Goal: Task Accomplishment & Management: Complete application form

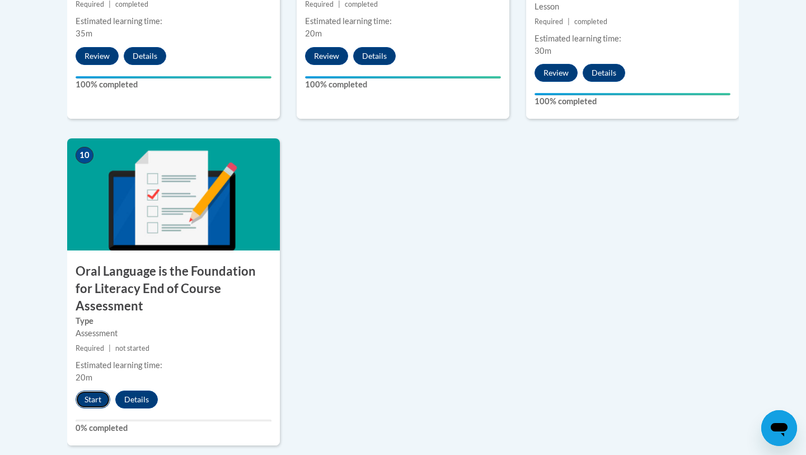
click at [86, 390] on button "Start" at bounding box center [93, 399] width 35 height 18
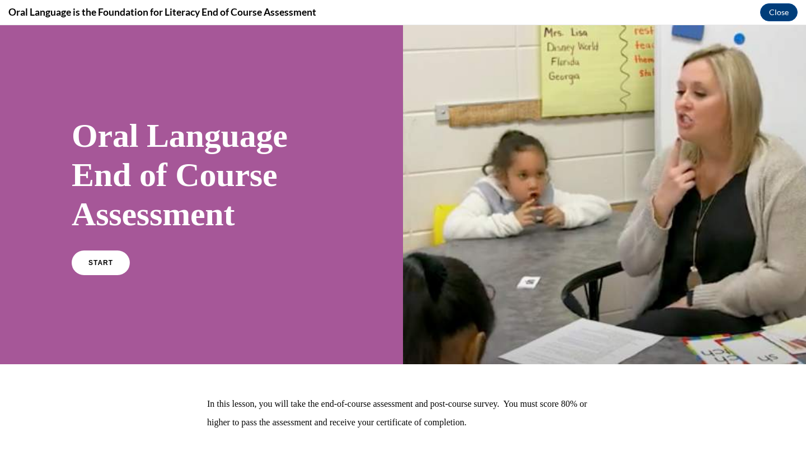
click at [130, 273] on div "START" at bounding box center [202, 267] width 260 height 34
click at [105, 273] on link "START" at bounding box center [100, 263] width 61 height 26
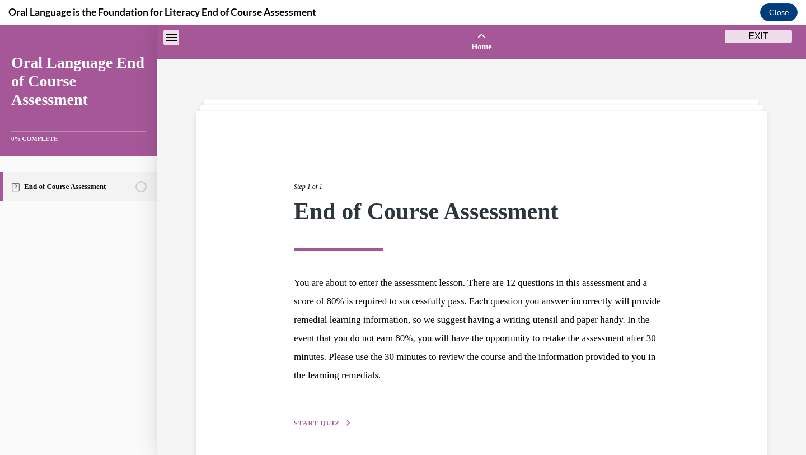
scroll to position [35, 0]
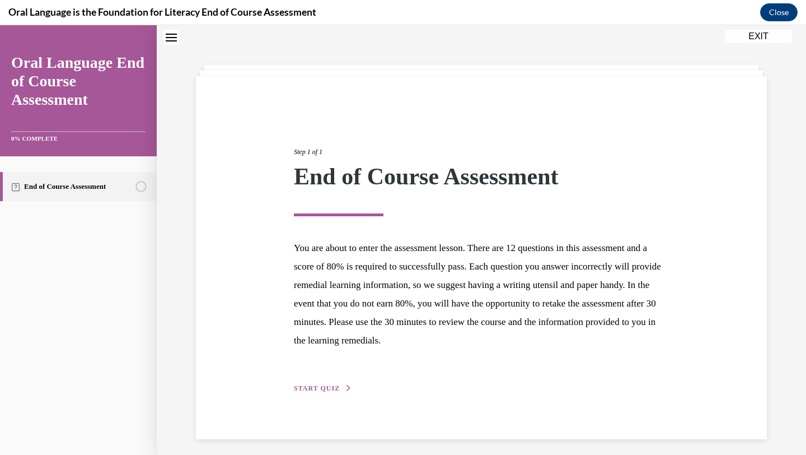
click at [304, 394] on div "Step 1 of 1 End of Course Assessment You are about to enter the assessment less…" at bounding box center [481, 257] width 571 height 363
click at [308, 387] on span "START QUIZ" at bounding box center [317, 388] width 46 height 8
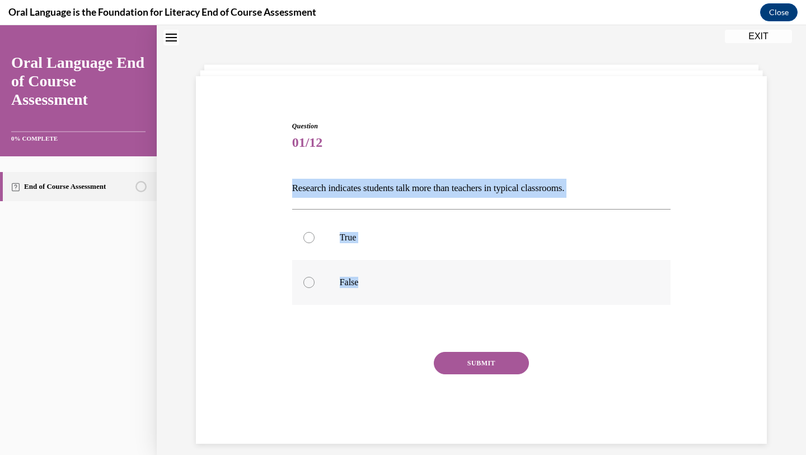
drag, startPoint x: 288, startPoint y: 187, endPoint x: 402, endPoint y: 288, distance: 152.7
click at [403, 288] on div "Question 01/12 Research indicates students talk more than teachers in typical c…" at bounding box center [481, 265] width 577 height 356
copy div "Research indicates students talk more than teachers in typical classrooms.   Tr…"
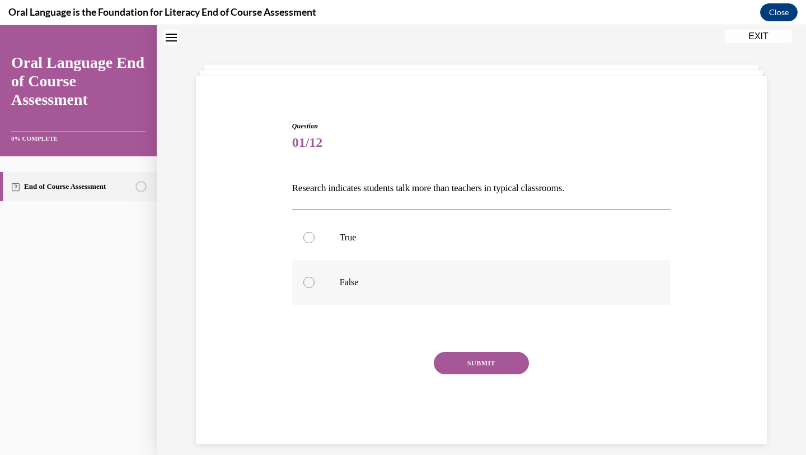
click at [311, 263] on label "False" at bounding box center [481, 282] width 379 height 45
click at [311, 277] on input "False" at bounding box center [308, 282] width 11 height 11
radio input "true"
click at [470, 363] on button "SUBMIT" at bounding box center [481, 363] width 95 height 22
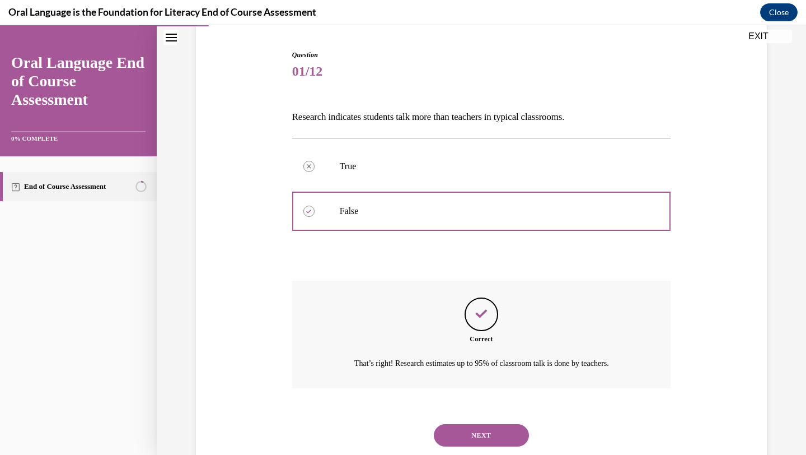
scroll to position [137, 0]
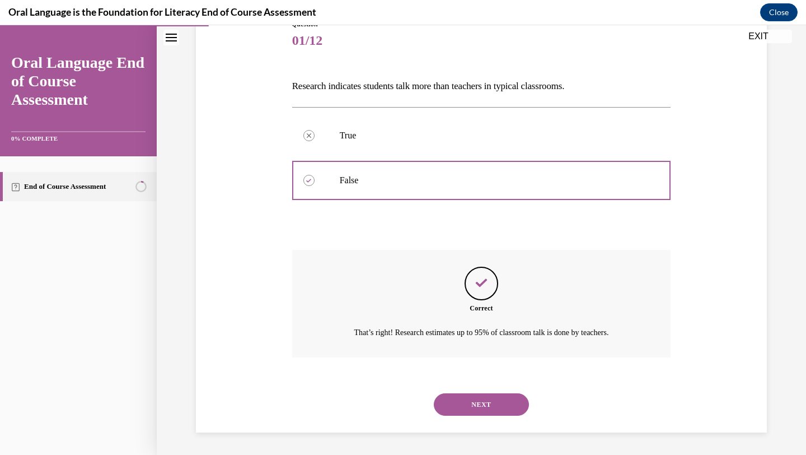
click at [474, 400] on button "NEXT" at bounding box center [481, 404] width 95 height 22
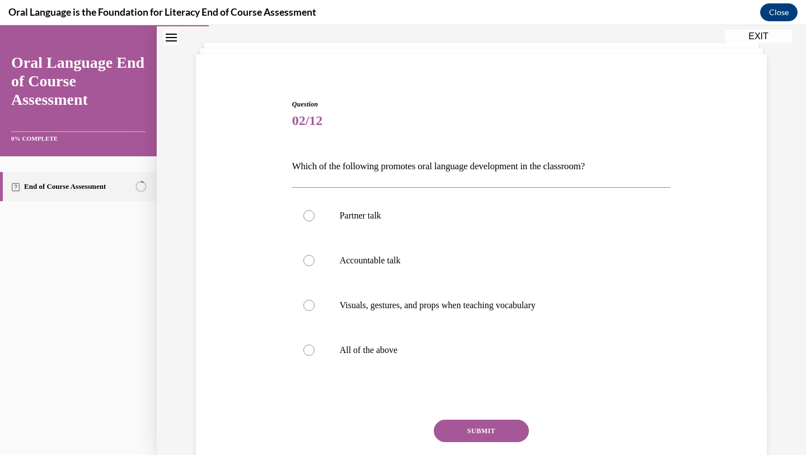
scroll to position [57, 0]
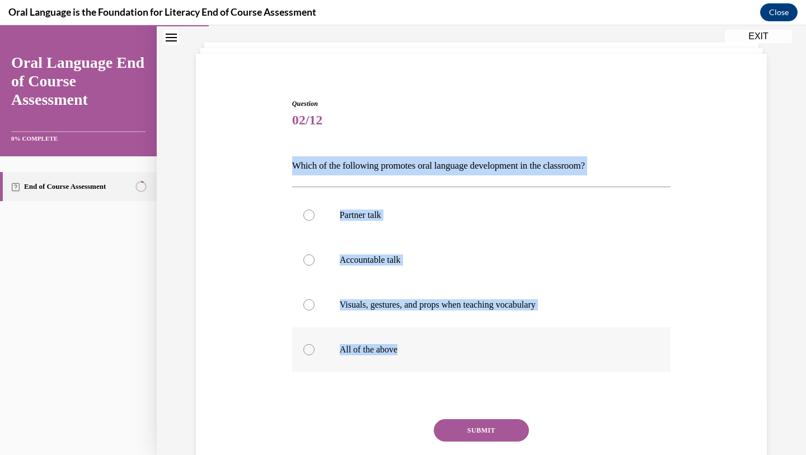
drag, startPoint x: 279, startPoint y: 146, endPoint x: 555, endPoint y: 347, distance: 341.4
click at [555, 347] on div "Question 02/12 Which of the following promotes oral language development in the…" at bounding box center [481, 288] width 577 height 446
copy div "Which of the following promotes oral language development in the classroom?  Pa…"
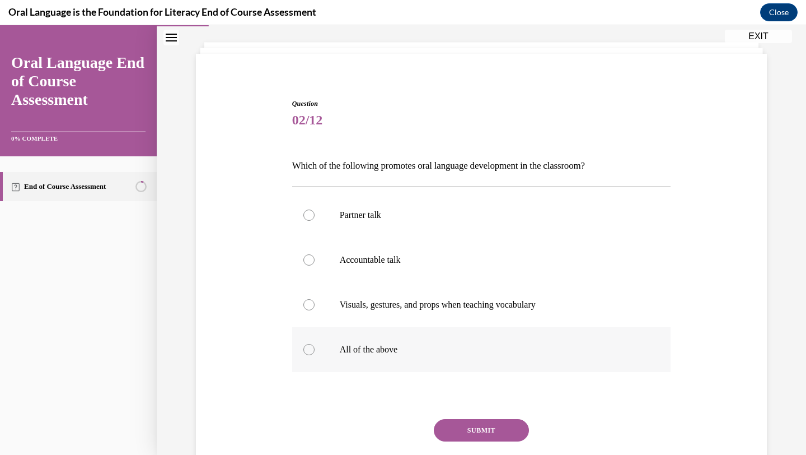
click at [355, 355] on label "All of the above" at bounding box center [481, 349] width 379 height 45
click at [315, 355] on input "All of the above" at bounding box center [308, 349] width 11 height 11
radio input "true"
click at [449, 422] on button "SUBMIT" at bounding box center [481, 430] width 95 height 22
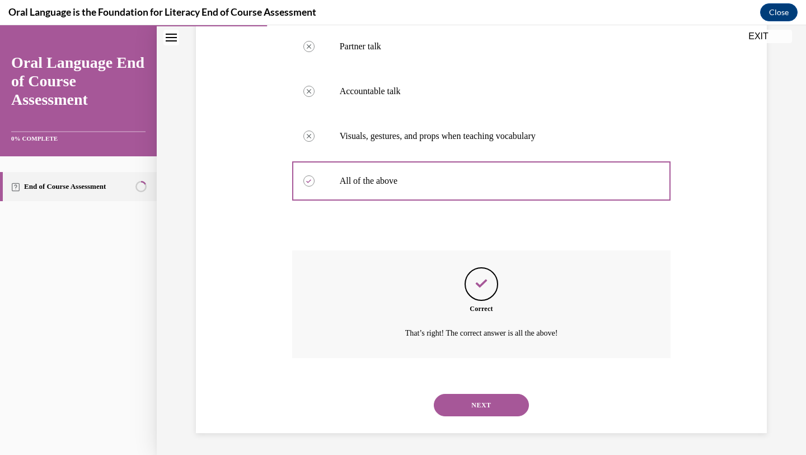
scroll to position [226, 0]
click at [733, 256] on div "Question 02/12 Which of the following promotes oral language development in the…" at bounding box center [481, 164] width 577 height 536
click at [505, 408] on button "NEXT" at bounding box center [481, 404] width 95 height 22
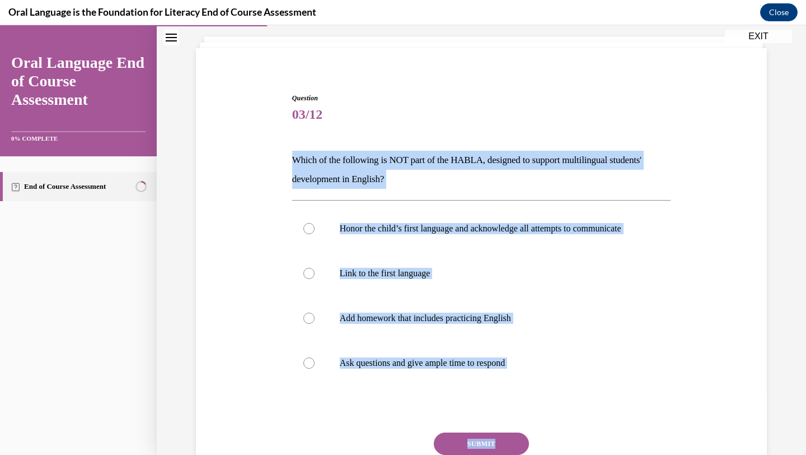
scroll to position [68, 0]
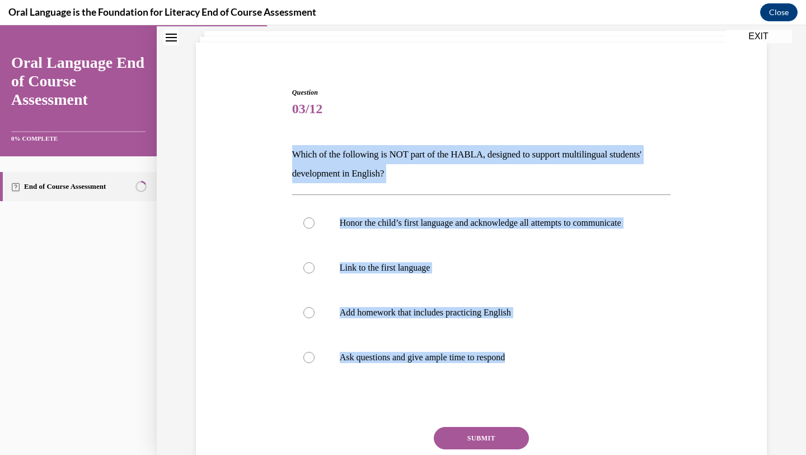
drag, startPoint x: 284, startPoint y: 214, endPoint x: 547, endPoint y: 397, distance: 320.2
click at [547, 397] on div "Question 03/12 Which of the following is NOT part of the HABLA, designed to sup…" at bounding box center [481, 286] width 577 height 465
copy div "Which of the following is NOT part of the HABLA, designed to support multilingu…"
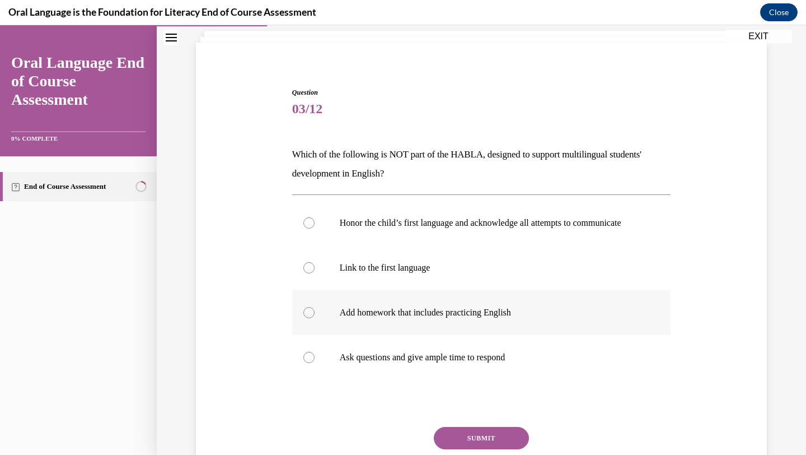
click at [430, 330] on label "Add homework that includes practicing English" at bounding box center [481, 312] width 379 height 45
click at [315, 318] on input "Add homework that includes practicing English" at bounding box center [308, 312] width 11 height 11
radio input "true"
click at [453, 449] on button "SUBMIT" at bounding box center [481, 438] width 95 height 22
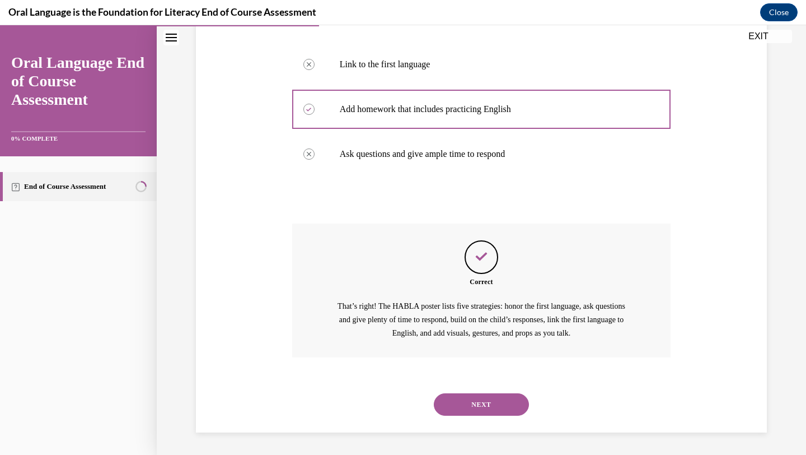
scroll to position [283, 0]
click at [464, 411] on button "NEXT" at bounding box center [481, 404] width 95 height 22
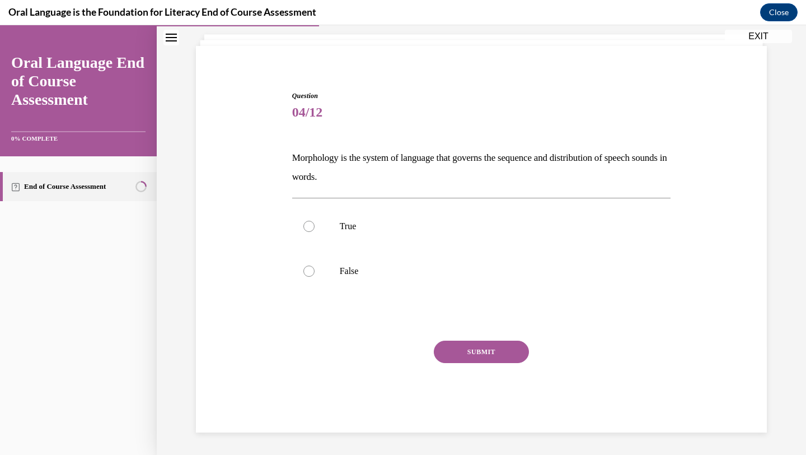
scroll to position [65, 0]
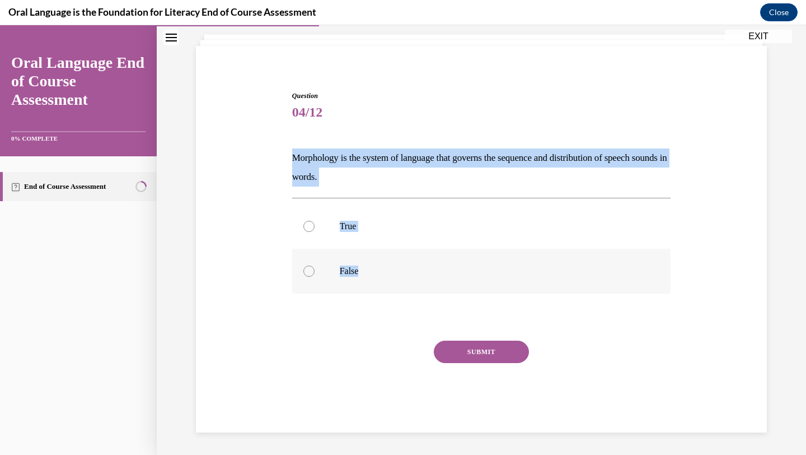
drag, startPoint x: 274, startPoint y: 157, endPoint x: 387, endPoint y: 279, distance: 166.0
click at [387, 279] on div "Question 04/12 Morphology is the system of language that governs the sequence a…" at bounding box center [481, 244] width 577 height 375
copy div "Morphology is the system of language that governs the sequence and distribution…"
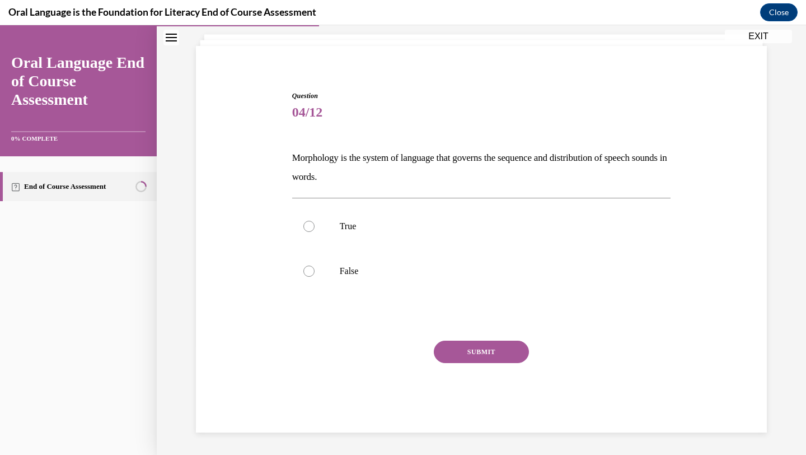
click at [371, 313] on div at bounding box center [481, 316] width 379 height 13
click at [361, 276] on p "False" at bounding box center [491, 270] width 303 height 11
click at [315, 276] on input "False" at bounding box center [308, 270] width 11 height 11
radio input "true"
click at [447, 349] on button "SUBMIT" at bounding box center [481, 351] width 95 height 22
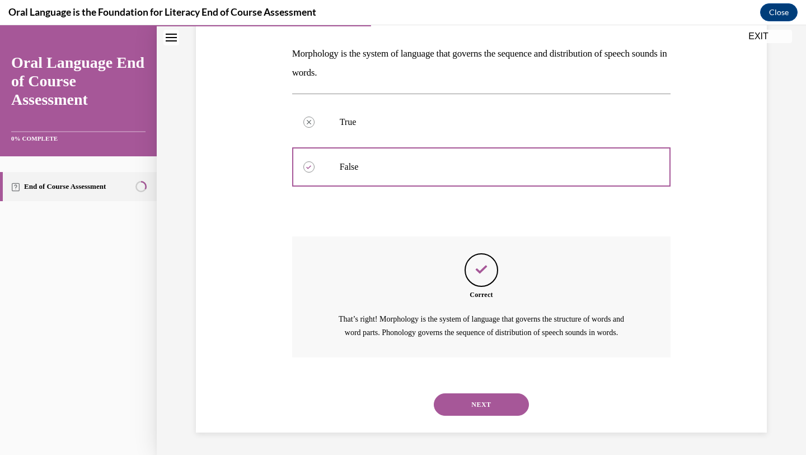
click at [483, 411] on button "NEXT" at bounding box center [481, 404] width 95 height 22
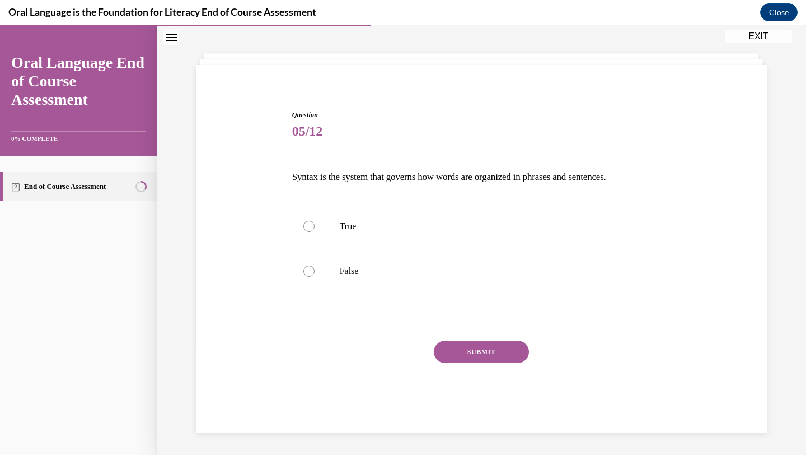
scroll to position [46, 0]
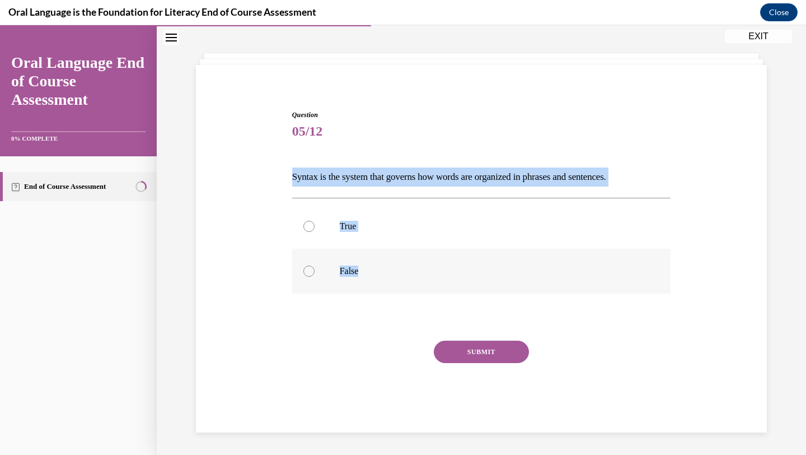
drag, startPoint x: 291, startPoint y: 172, endPoint x: 400, endPoint y: 279, distance: 152.8
click at [403, 282] on div "Question 05/12 Syntax is the system that governs how words are organized in phr…" at bounding box center [481, 262] width 385 height 339
copy div "Syntax is the system that governs how words are organized in phrases and senten…"
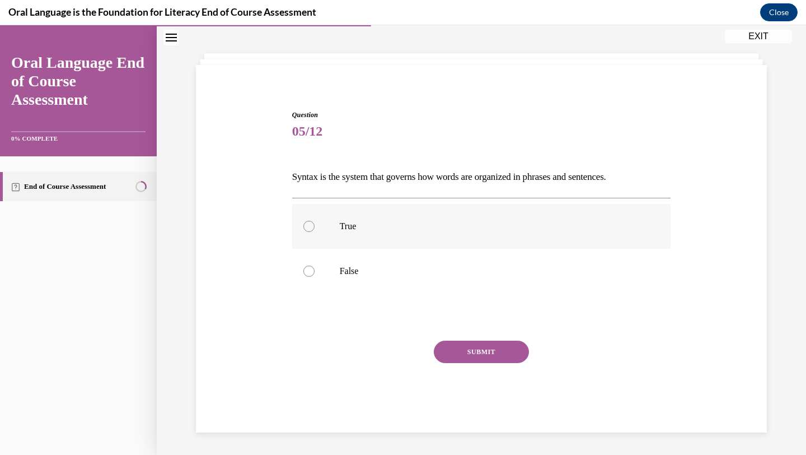
click at [340, 239] on label "True" at bounding box center [481, 226] width 379 height 45
click at [315, 232] on input "True" at bounding box center [308, 226] width 11 height 11
radio input "true"
click at [458, 362] on button "SUBMIT" at bounding box center [481, 351] width 95 height 22
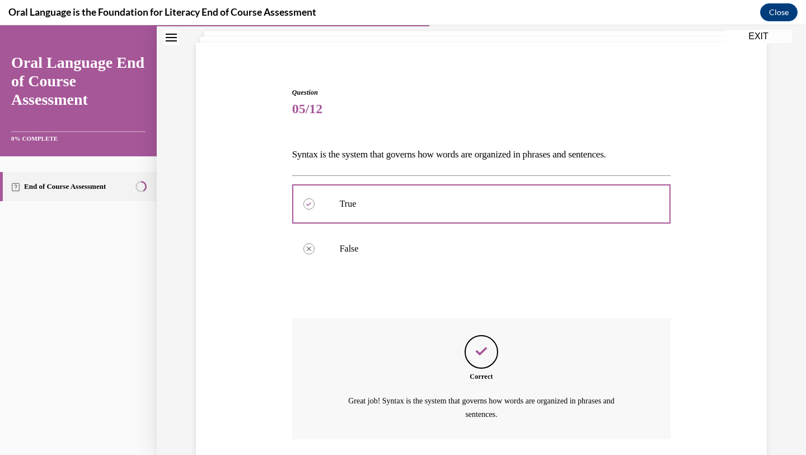
scroll to position [149, 0]
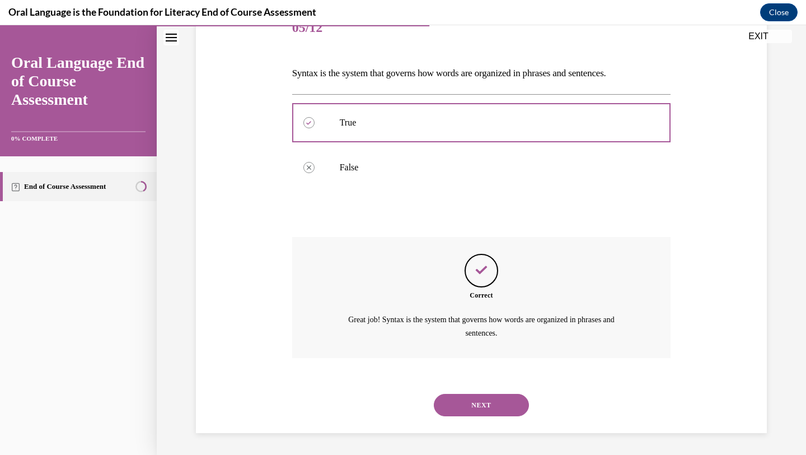
click at [470, 404] on button "NEXT" at bounding box center [481, 405] width 95 height 22
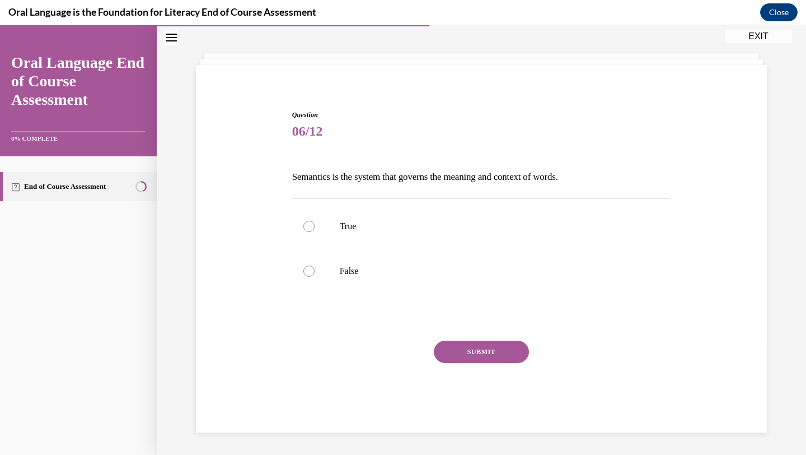
scroll to position [46, 0]
drag, startPoint x: 280, startPoint y: 188, endPoint x: 340, endPoint y: 246, distance: 83.1
click at [343, 250] on div "Question 06/12 Semantics is the system that governs the meaning and context of …" at bounding box center [481, 254] width 577 height 356
click at [292, 169] on p "Semantics is the system that governs the meaning and context of words." at bounding box center [481, 176] width 379 height 19
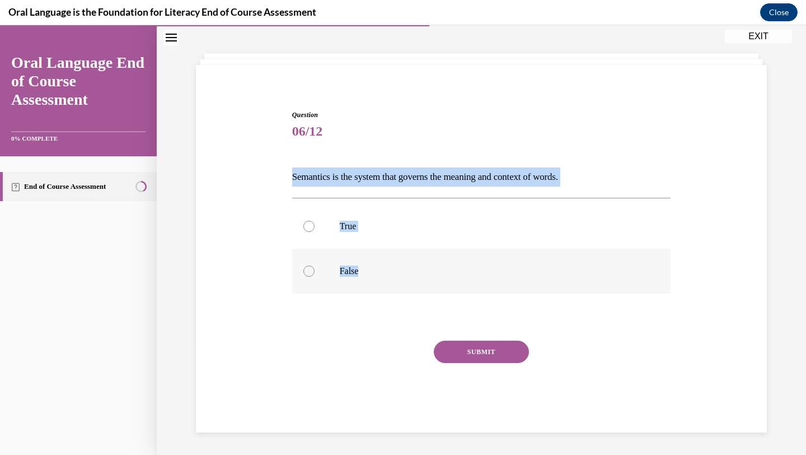
drag, startPoint x: 287, startPoint y: 179, endPoint x: 379, endPoint y: 271, distance: 129.8
click at [380, 272] on div "Question 06/12 Semantics is the system that governs the meaning and context of …" at bounding box center [481, 254] width 577 height 356
copy div "Semantics is the system that governs the meaning and context of words.  True Fa…"
click at [316, 232] on label "True" at bounding box center [481, 226] width 379 height 45
click at [315, 232] on input "True" at bounding box center [308, 226] width 11 height 11
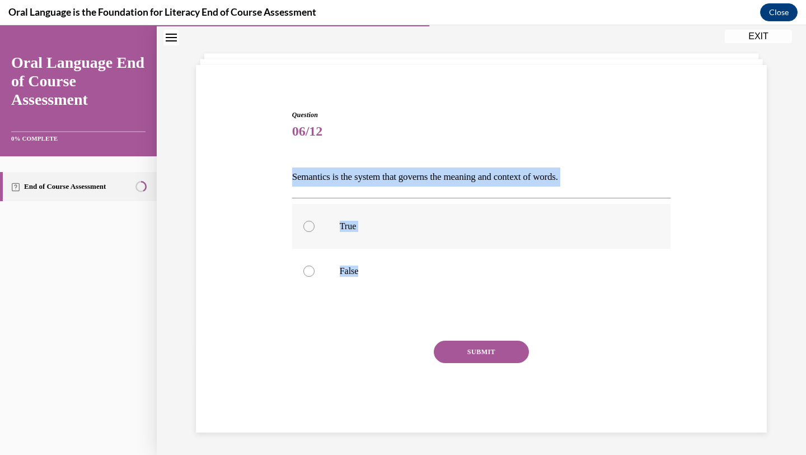
radio input "true"
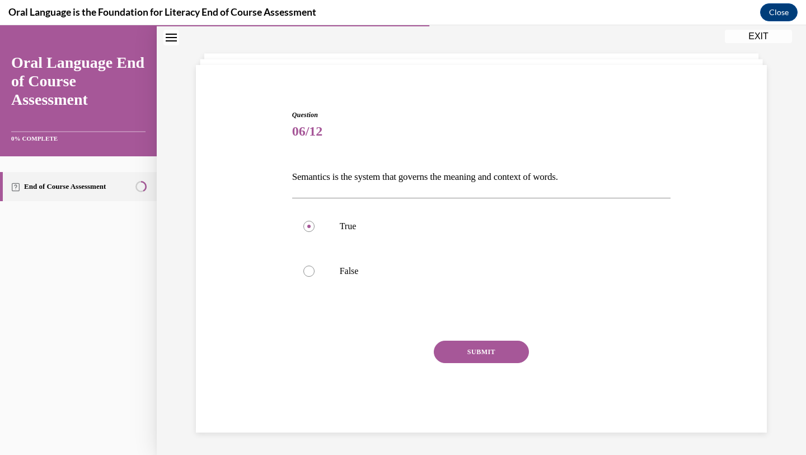
click at [450, 354] on button "SUBMIT" at bounding box center [481, 351] width 95 height 22
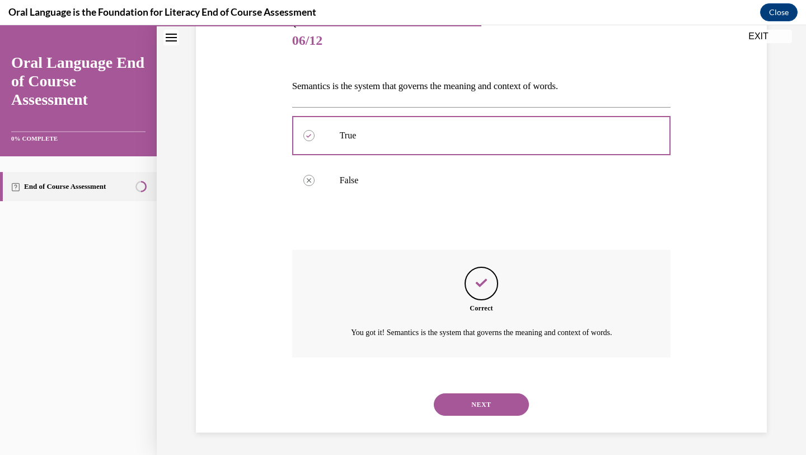
click at [472, 407] on button "NEXT" at bounding box center [481, 404] width 95 height 22
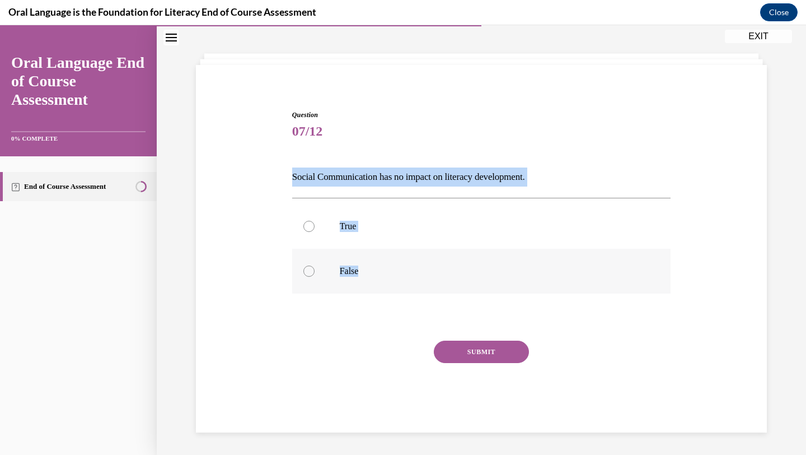
drag, startPoint x: 290, startPoint y: 167, endPoint x: 388, endPoint y: 280, distance: 149.6
click at [388, 280] on div "Question 07/12 Social Communication has no impact on literacy development. True…" at bounding box center [481, 262] width 385 height 339
copy div "Social Communication has no impact on literacy development. True False"
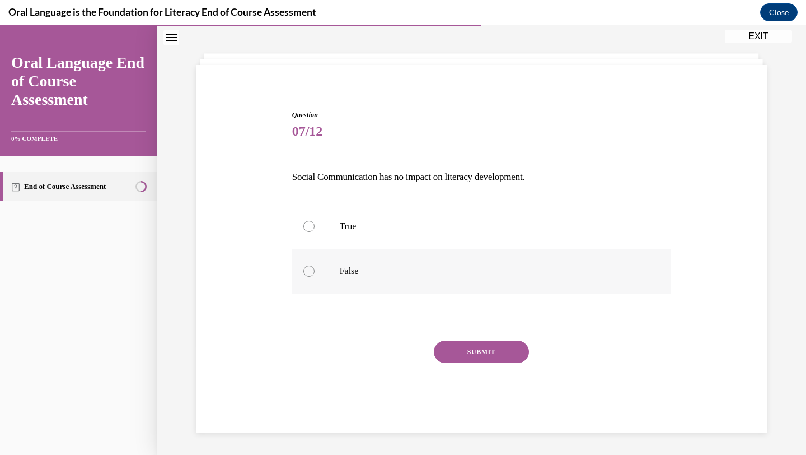
click at [311, 278] on label "False" at bounding box center [481, 271] width 379 height 45
click at [311, 277] on input "False" at bounding box center [308, 270] width 11 height 11
radio input "true"
click at [483, 357] on button "SUBMIT" at bounding box center [481, 351] width 95 height 22
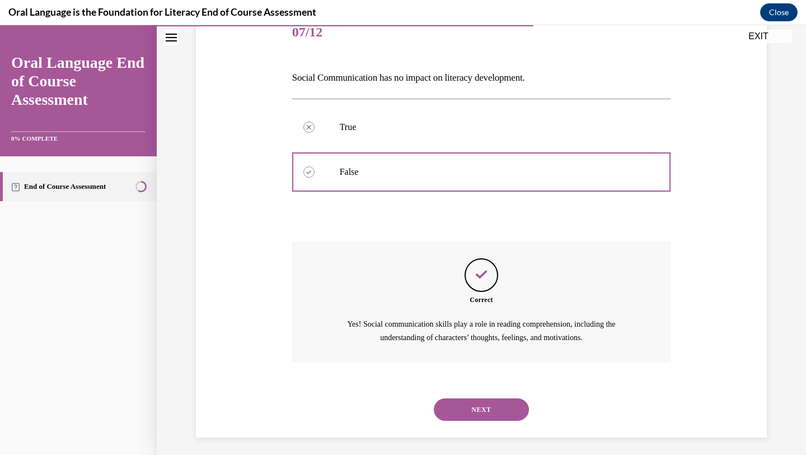
scroll to position [149, 0]
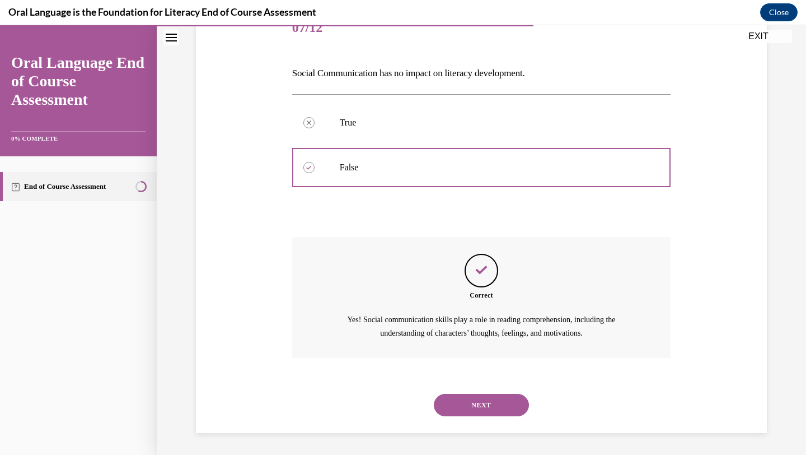
click at [452, 406] on button "NEXT" at bounding box center [481, 405] width 95 height 22
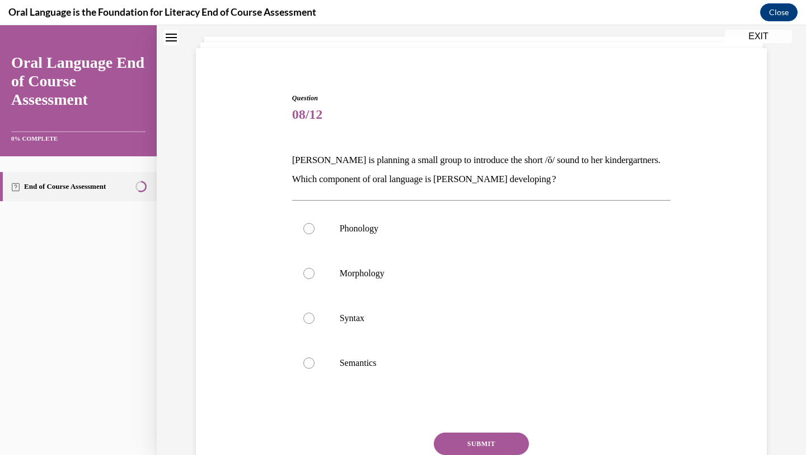
scroll to position [33, 0]
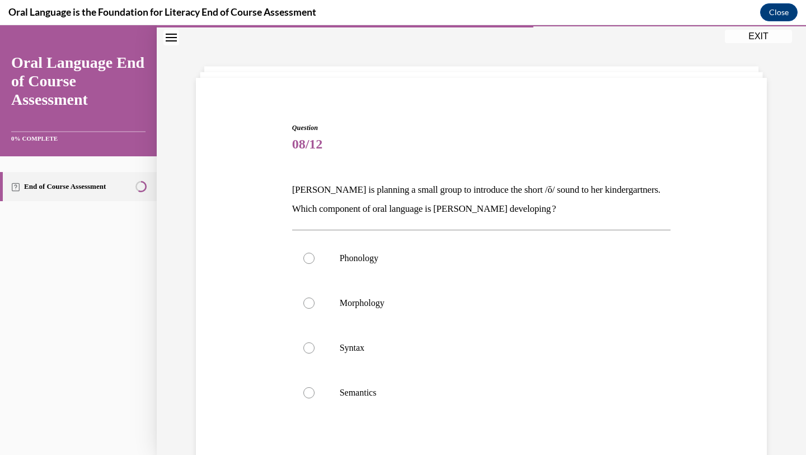
click at [283, 102] on div "Question 08/12 [PERSON_NAME] is planning a small group to introduce the short /…" at bounding box center [481, 321] width 577 height 465
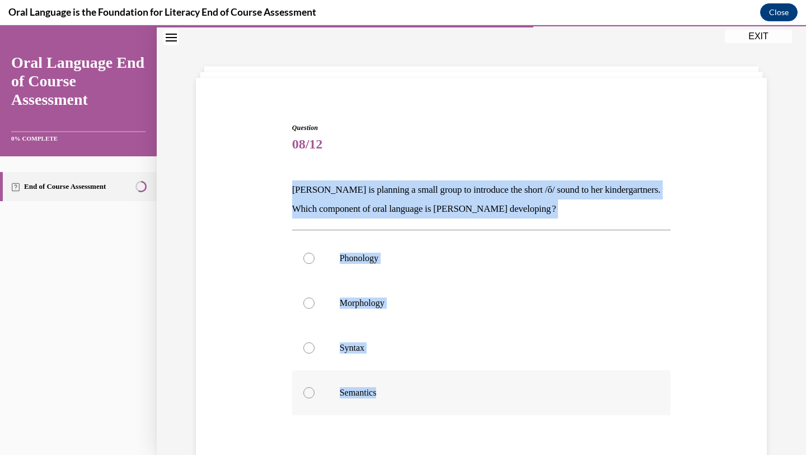
drag, startPoint x: 287, startPoint y: 181, endPoint x: 384, endPoint y: 400, distance: 239.6
click at [384, 400] on div "Question 08/12 [PERSON_NAME] is planning a small group to introduce the short /…" at bounding box center [481, 321] width 577 height 465
copy div "[PERSON_NAME] is planning a small group to introduce the short /ŏ/ sound to her…"
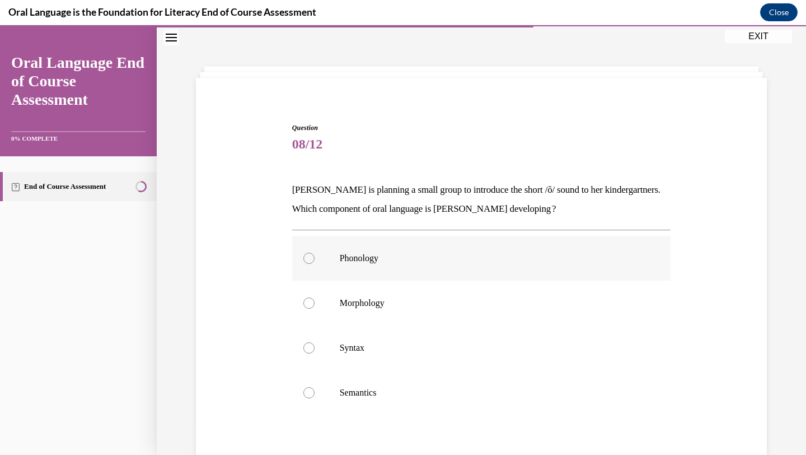
click at [347, 258] on p "Phonology" at bounding box center [491, 257] width 303 height 11
click at [315, 258] on input "Phonology" at bounding box center [308, 257] width 11 height 11
radio input "true"
click at [723, 295] on div "Question 08/12 [PERSON_NAME] is planning a small group to introduce the short /…" at bounding box center [481, 321] width 577 height 465
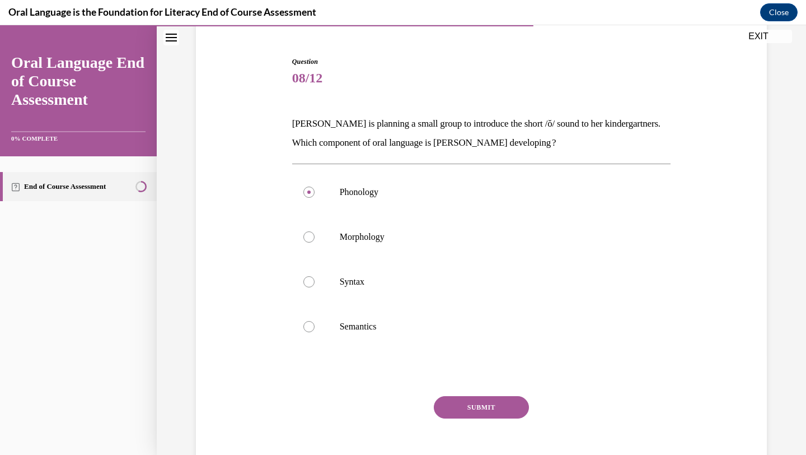
scroll to position [100, 0]
click at [508, 397] on button "SUBMIT" at bounding box center [481, 406] width 95 height 22
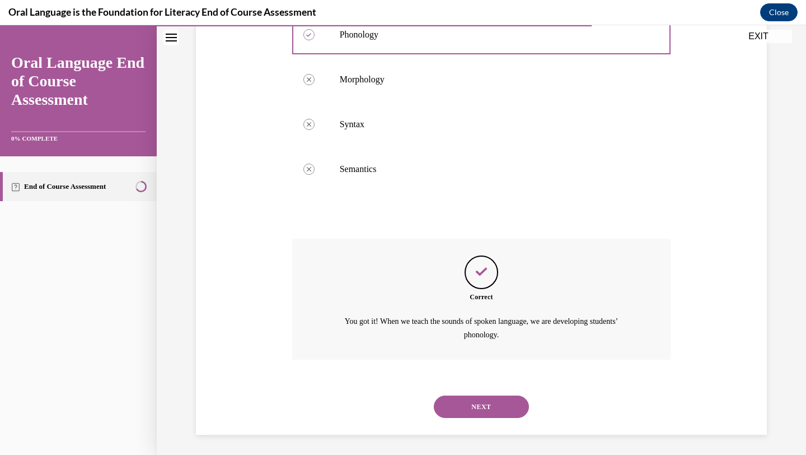
scroll to position [258, 0]
click at [469, 398] on button "NEXT" at bounding box center [481, 405] width 95 height 22
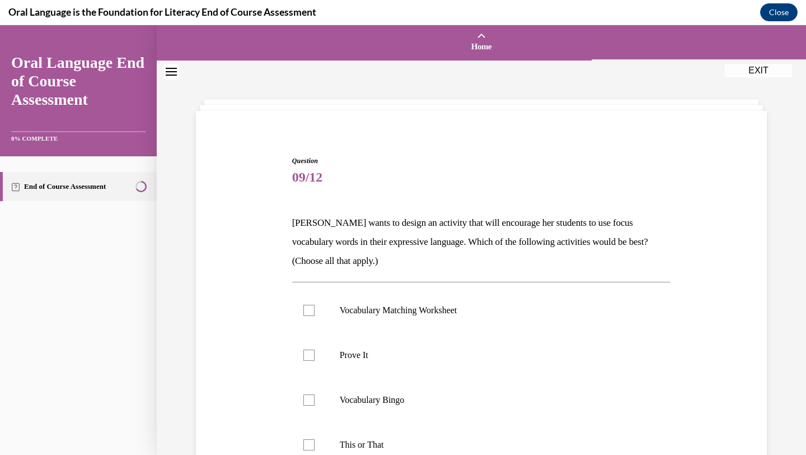
click at [395, 176] on span "09/12" at bounding box center [481, 177] width 379 height 22
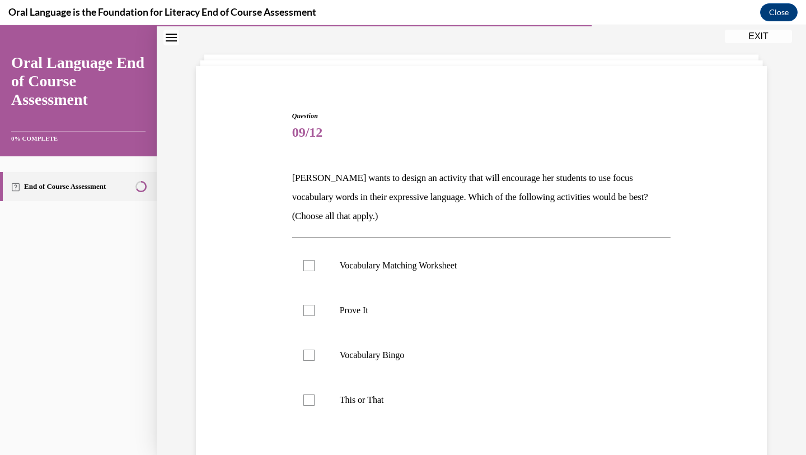
scroll to position [67, 0]
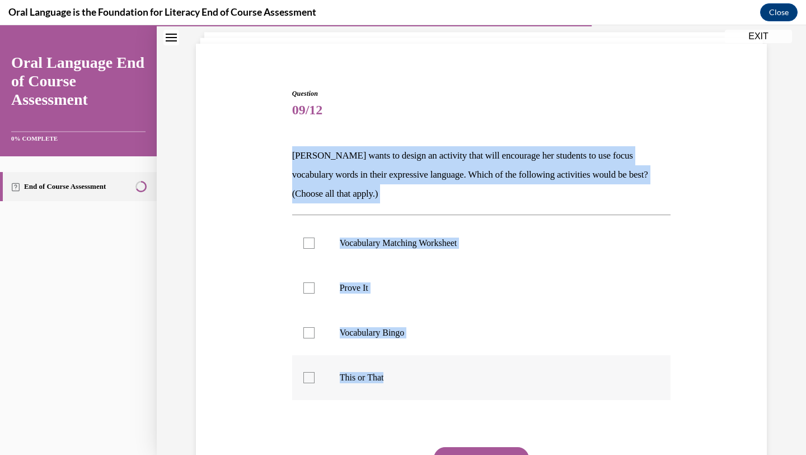
drag, startPoint x: 287, startPoint y: 160, endPoint x: 363, endPoint y: 391, distance: 243.6
click at [363, 392] on div "Question 09/12 [PERSON_NAME] wants to design an activity that will encourage he…" at bounding box center [481, 297] width 577 height 484
copy div "[PERSON_NAME] wants to design an activity that will encourage her students to u…"
click at [388, 301] on label "Prove It" at bounding box center [481, 287] width 379 height 45
click at [315, 293] on input "Prove It" at bounding box center [308, 287] width 11 height 11
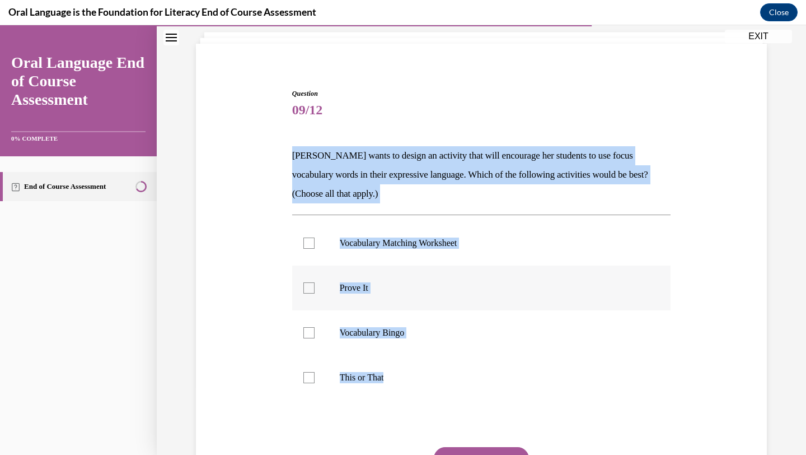
checkbox input "true"
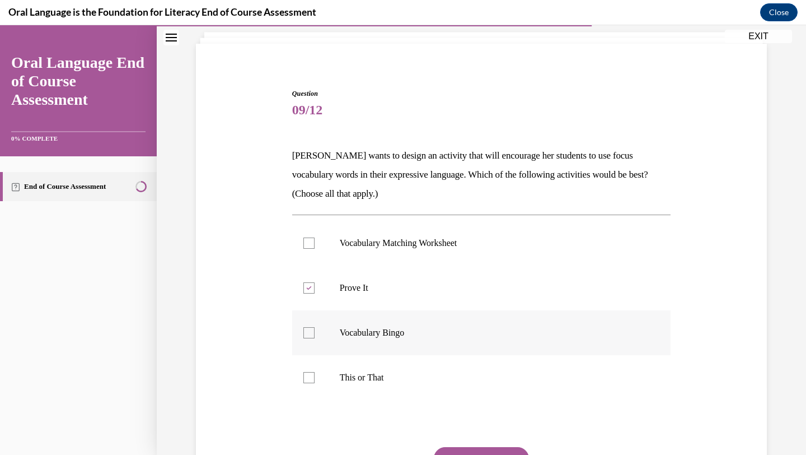
click at [393, 327] on p "Vocabulary Bingo" at bounding box center [491, 332] width 303 height 11
click at [315, 327] on input "Vocabulary Bingo" at bounding box center [308, 332] width 11 height 11
click at [382, 334] on p "Vocabulary Bingo" at bounding box center [491, 332] width 303 height 11
click at [315, 334] on input "Vocabulary Bingo" at bounding box center [308, 332] width 11 height 11
checkbox input "false"
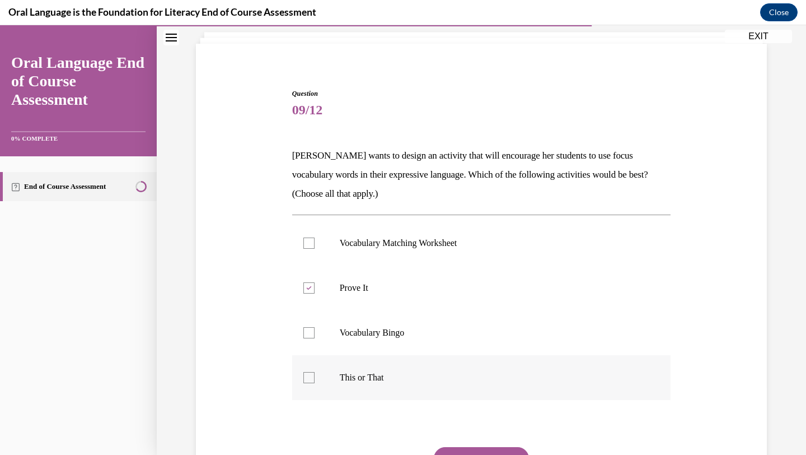
click at [379, 368] on label "This or That" at bounding box center [481, 377] width 379 height 45
click at [315, 372] on input "This or That" at bounding box center [308, 377] width 11 height 11
checkbox input "true"
click at [452, 451] on button "SUBMIT" at bounding box center [481, 458] width 95 height 22
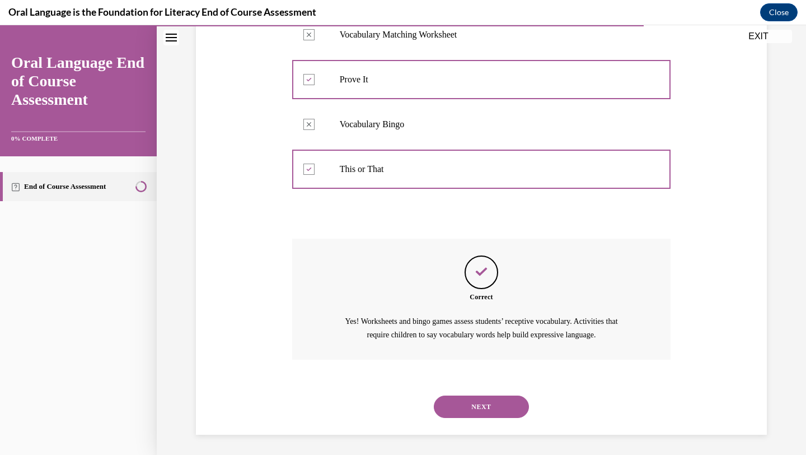
scroll to position [277, 0]
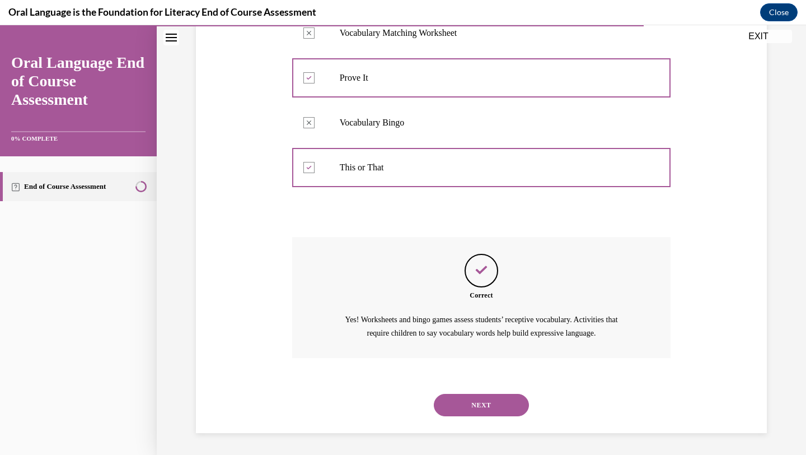
click at [487, 410] on button "NEXT" at bounding box center [481, 405] width 95 height 22
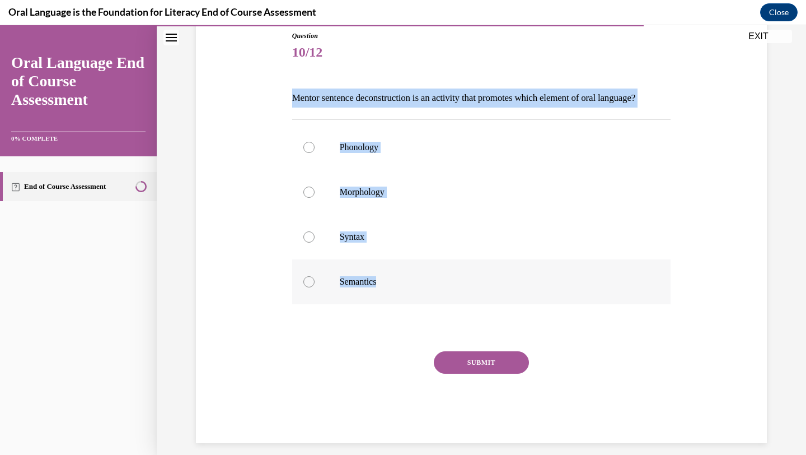
drag, startPoint x: 287, startPoint y: 100, endPoint x: 372, endPoint y: 315, distance: 231.7
click at [372, 315] on div "Question 10/12 Mentor sentence deconstruction is an activity that promotes whic…" at bounding box center [481, 220] width 577 height 446
copy div "Mentor sentence deconstruction is an activity that promotes which element of or…"
click at [336, 259] on label "Syntax" at bounding box center [481, 236] width 379 height 45
click at [315, 242] on input "Syntax" at bounding box center [308, 236] width 11 height 11
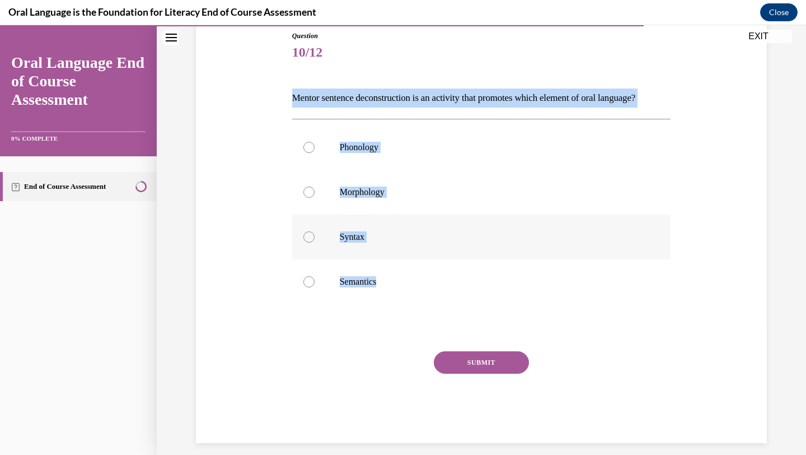
radio input "true"
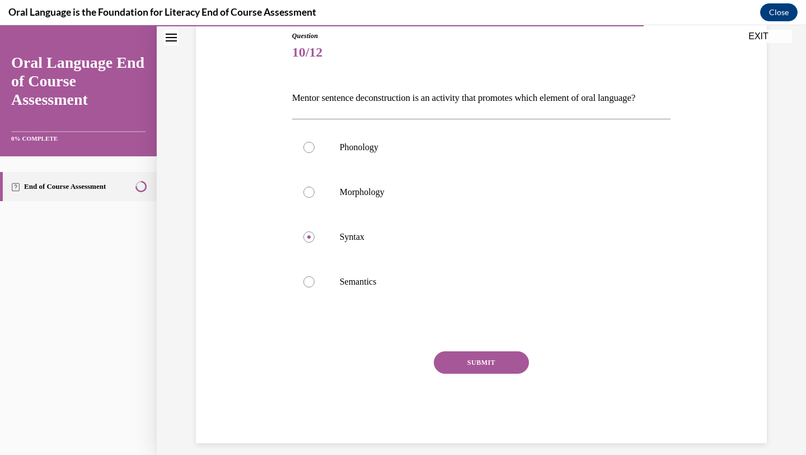
click at [453, 373] on button "SUBMIT" at bounding box center [481, 362] width 95 height 22
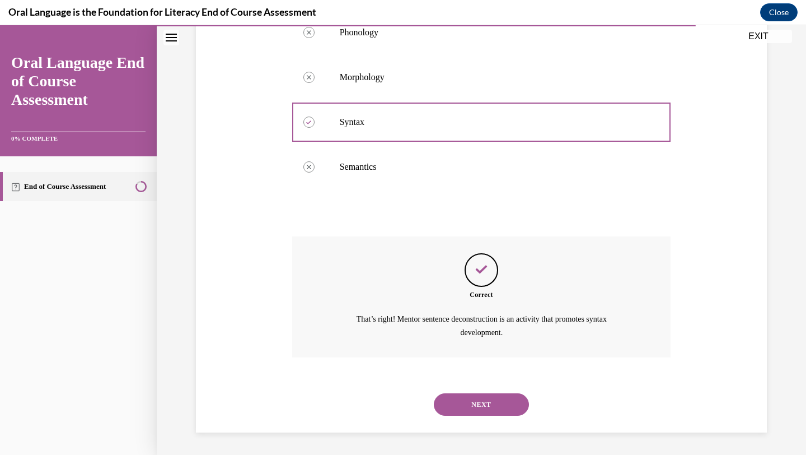
click at [467, 414] on button "NEXT" at bounding box center [481, 404] width 95 height 22
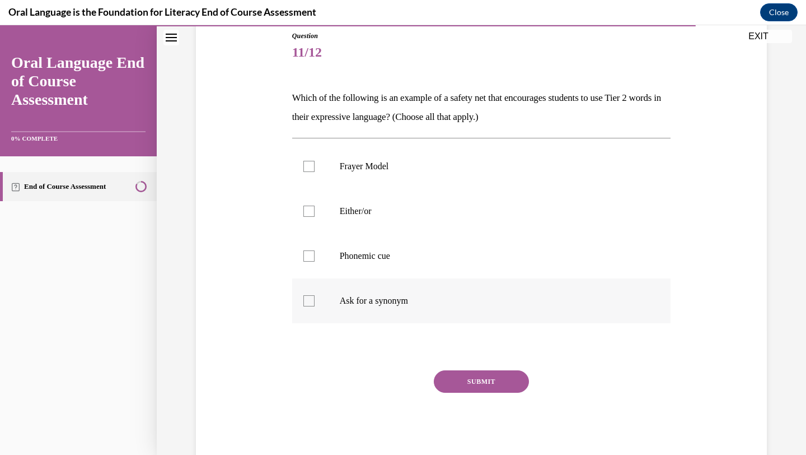
drag, startPoint x: 280, startPoint y: 94, endPoint x: 335, endPoint y: 322, distance: 234.4
click at [335, 324] on div "Question 11/12 Which of the following is an example of a safety net that encour…" at bounding box center [481, 229] width 577 height 465
click at [347, 215] on p "Either/or" at bounding box center [491, 210] width 303 height 11
click at [315, 215] on input "Either/or" at bounding box center [308, 210] width 11 height 11
checkbox input "true"
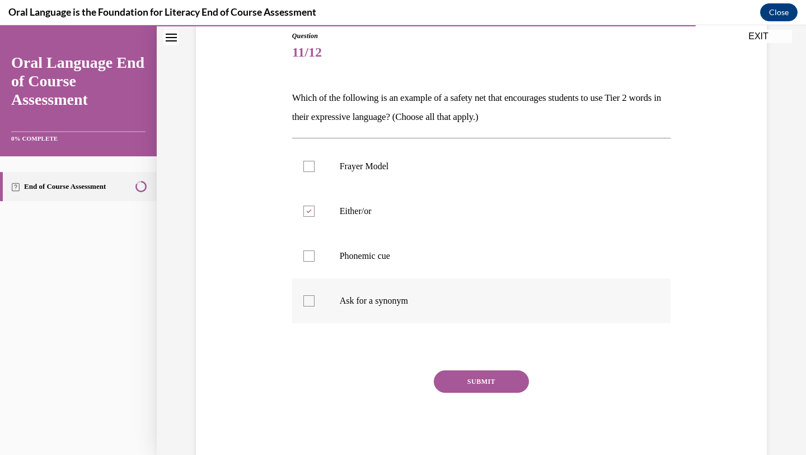
click at [367, 297] on p "Ask for a synonym" at bounding box center [491, 300] width 303 height 11
click at [315, 297] on input "Ask for a synonym" at bounding box center [308, 300] width 11 height 11
checkbox input "true"
click at [443, 372] on button "SUBMIT" at bounding box center [481, 381] width 95 height 22
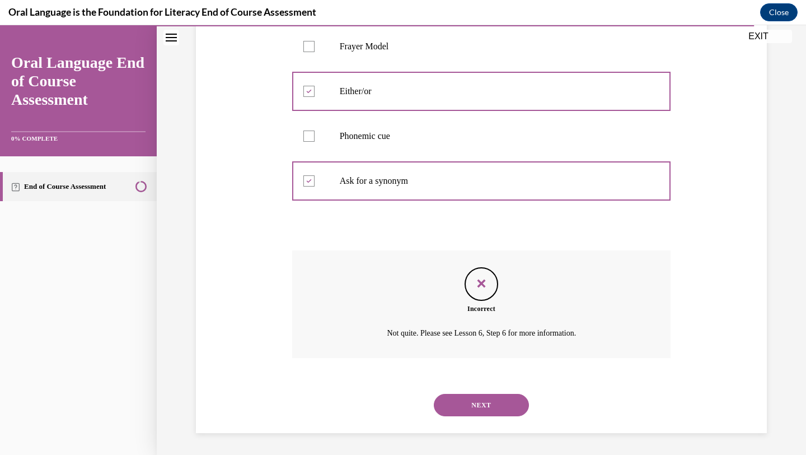
scroll to position [245, 0]
click at [451, 325] on div "Not quite. Please see Lesson 6, Step 6 for more information." at bounding box center [481, 332] width 379 height 16
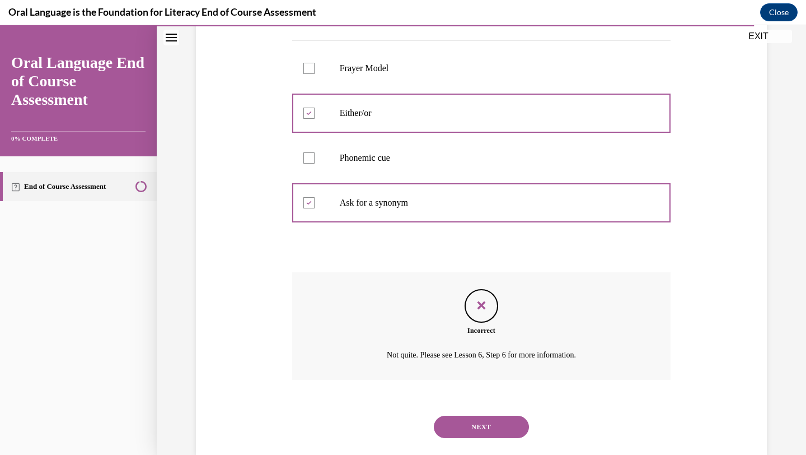
scroll to position [200, 0]
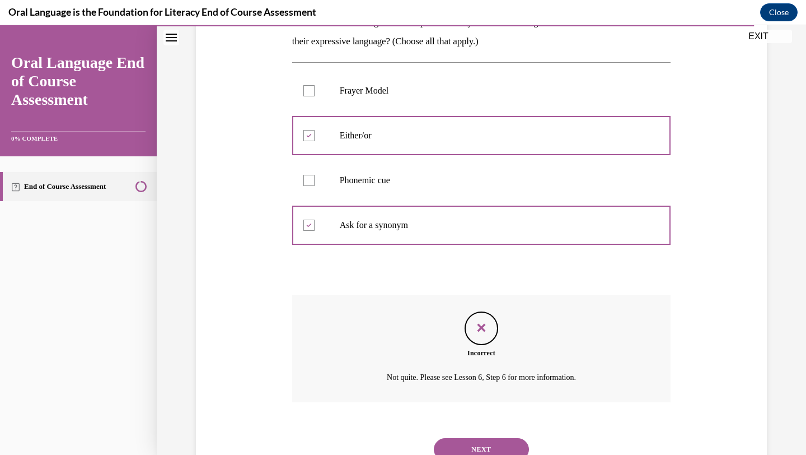
click at [392, 170] on label "Phonemic cue" at bounding box center [481, 180] width 379 height 45
click at [391, 183] on p "Phonemic cue" at bounding box center [491, 180] width 303 height 11
click at [467, 445] on button "NEXT" at bounding box center [481, 449] width 95 height 22
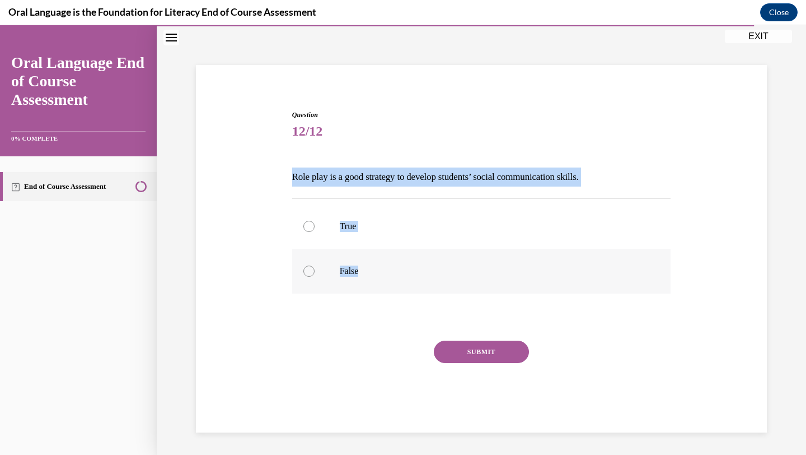
drag, startPoint x: 291, startPoint y: 176, endPoint x: 386, endPoint y: 290, distance: 147.9
click at [389, 293] on div "Question 12/12 Role play is a good strategy to develop students’ social communi…" at bounding box center [481, 262] width 385 height 339
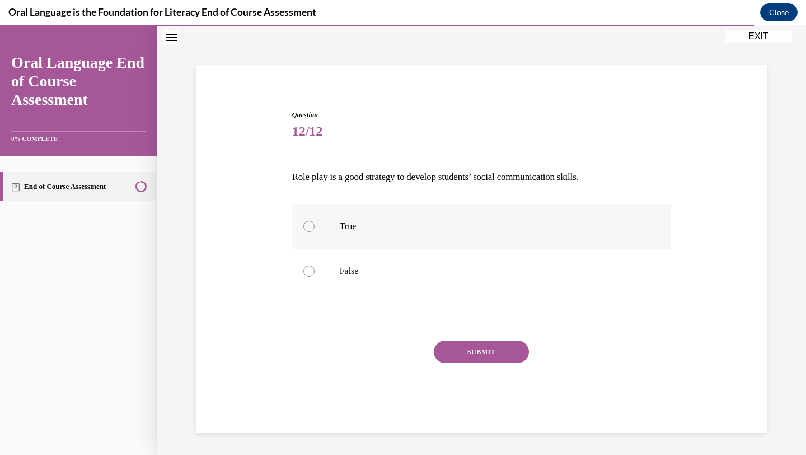
click at [326, 231] on label "True" at bounding box center [481, 226] width 379 height 45
click at [315, 231] on input "True" at bounding box center [308, 226] width 11 height 11
radio input "true"
click at [471, 340] on button "SUBMIT" at bounding box center [481, 351] width 95 height 22
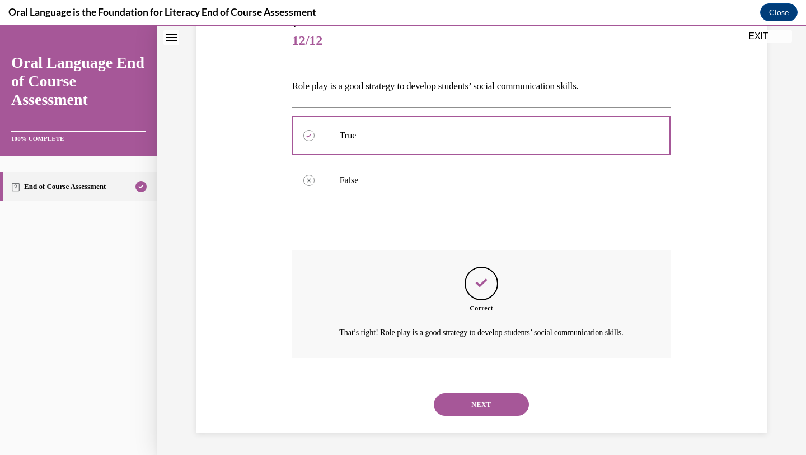
click at [490, 396] on button "NEXT" at bounding box center [481, 404] width 95 height 22
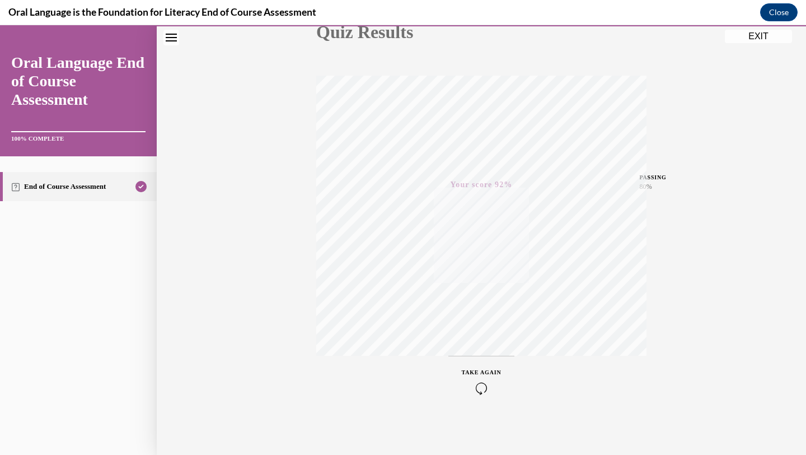
scroll to position [144, 0]
click at [771, 36] on button "EXIT" at bounding box center [758, 36] width 67 height 13
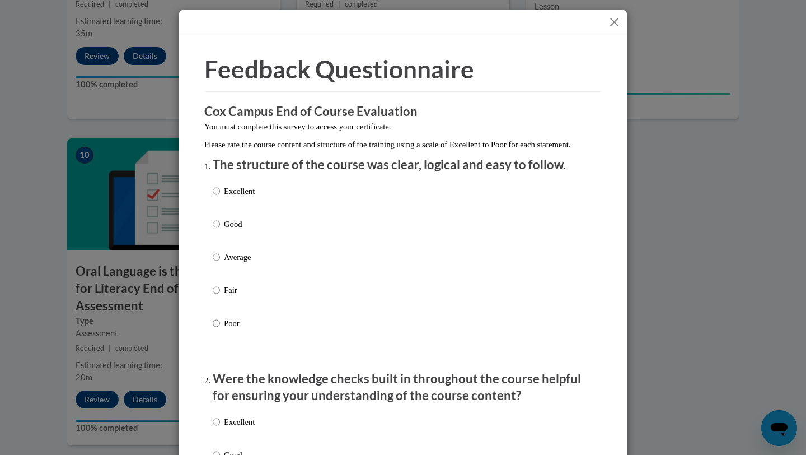
click at [293, 214] on div "Excellent Good Average Fair Poor" at bounding box center [403, 270] width 381 height 182
click at [291, 208] on div "Excellent Good Average Fair Poor" at bounding box center [403, 270] width 381 height 182
click at [250, 210] on label "Excellent" at bounding box center [234, 200] width 42 height 30
click at [220, 197] on input "Excellent" at bounding box center [216, 191] width 7 height 12
radio input "true"
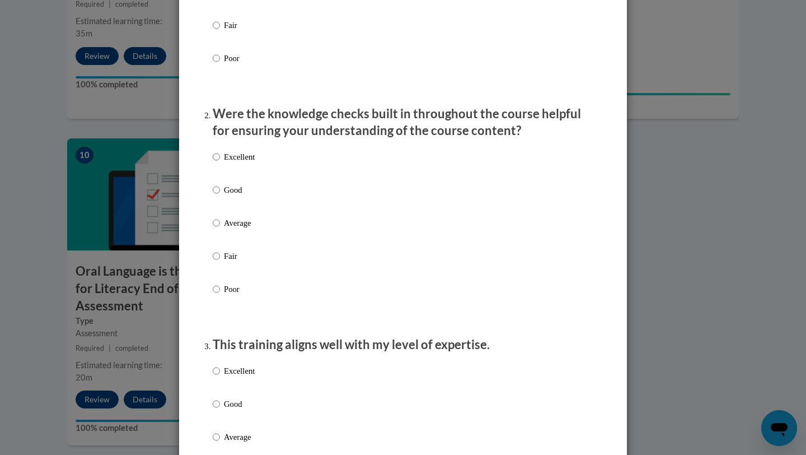
scroll to position [313, 0]
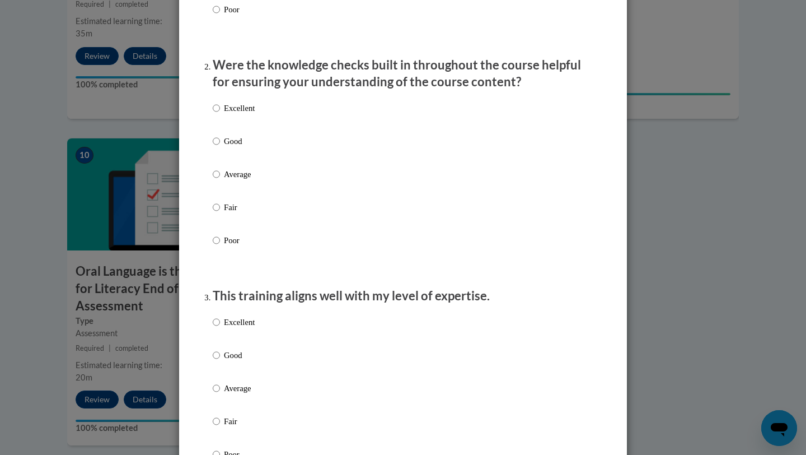
click at [243, 127] on label "Excellent" at bounding box center [234, 117] width 42 height 30
click at [220, 114] on input "Excellent" at bounding box center [216, 108] width 7 height 12
radio input "true"
click at [249, 328] on p "Excellent" at bounding box center [239, 322] width 31 height 12
click at [220, 328] on input "Excellent" at bounding box center [216, 322] width 7 height 12
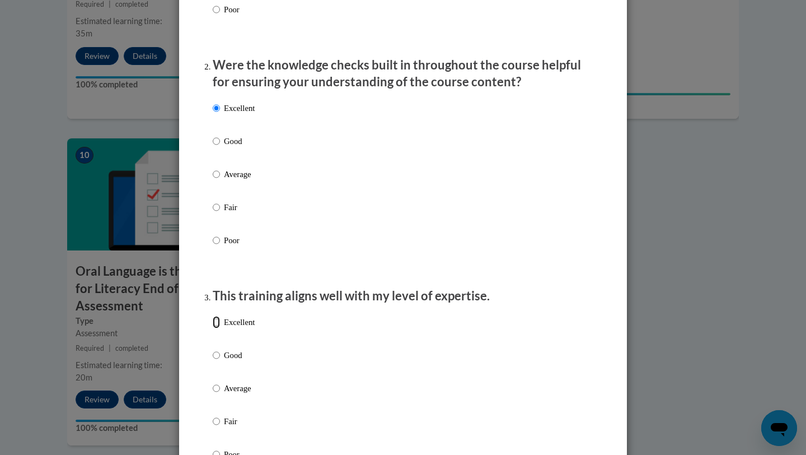
radio input "true"
drag, startPoint x: 527, startPoint y: 354, endPoint x: 522, endPoint y: 335, distance: 19.1
click at [527, 353] on div "Excellent Good Average Fair Poor" at bounding box center [403, 401] width 381 height 182
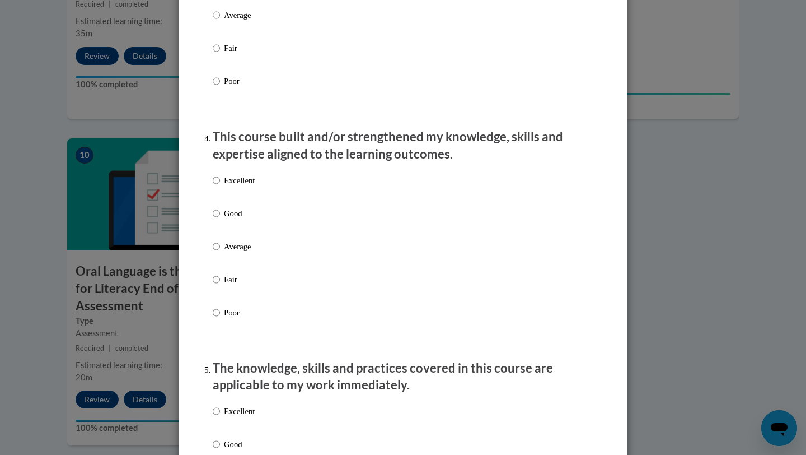
scroll to position [694, 0]
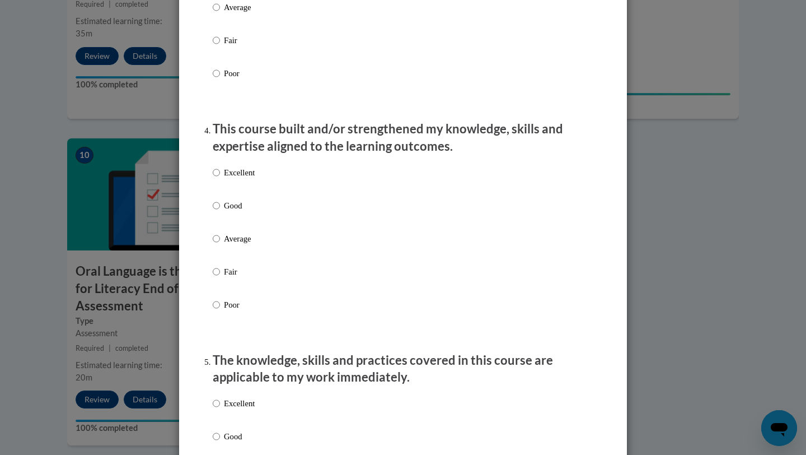
click at [300, 184] on div "Excellent Good Average Fair Poor" at bounding box center [403, 252] width 381 height 182
click at [234, 179] on p "Excellent" at bounding box center [239, 172] width 31 height 12
click at [220, 179] on input "Excellent" at bounding box center [216, 172] width 7 height 12
radio input "true"
click at [223, 418] on label "Excellent" at bounding box center [234, 412] width 42 height 30
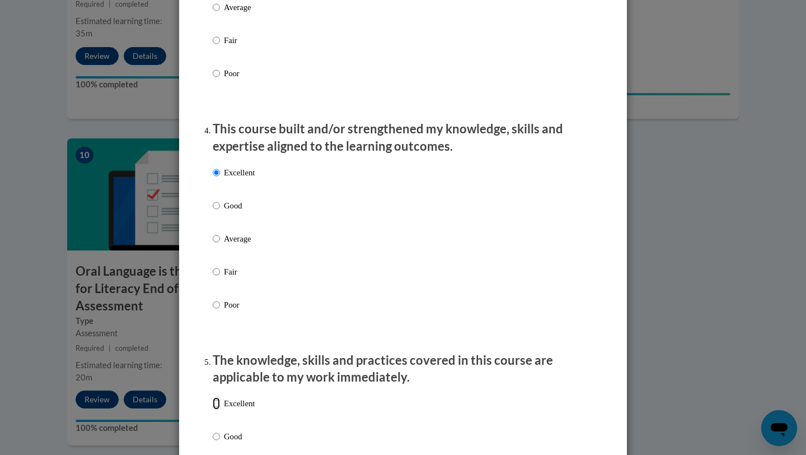
click at [220, 409] on input "Excellent" at bounding box center [216, 403] width 7 height 12
radio input "true"
drag, startPoint x: 545, startPoint y: 312, endPoint x: 565, endPoint y: 200, distance: 113.2
click at [545, 301] on div "Excellent Good Average Fair Poor" at bounding box center [403, 252] width 381 height 182
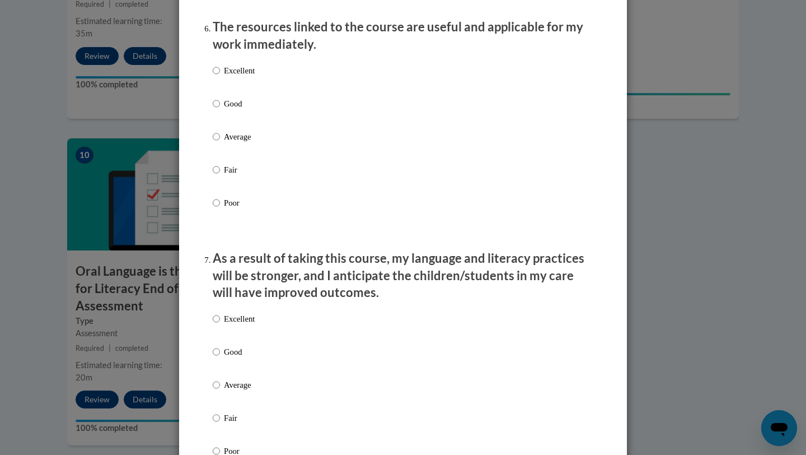
scroll to position [1276, 0]
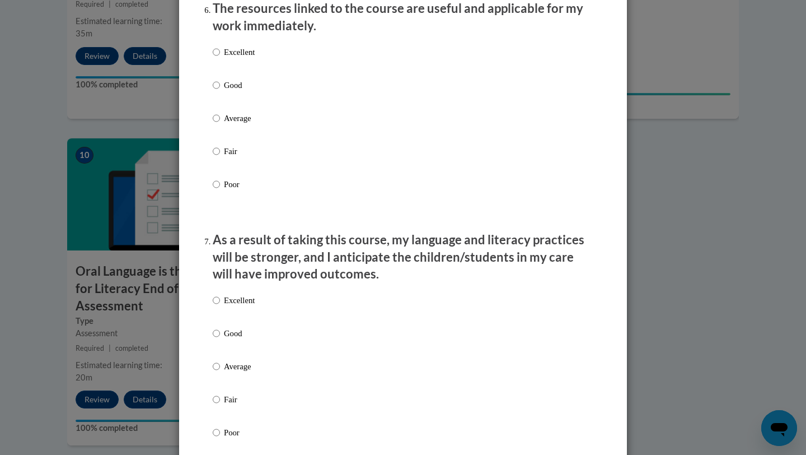
click at [239, 76] on label "Excellent" at bounding box center [234, 61] width 42 height 30
click at [220, 58] on input "Excellent" at bounding box center [216, 52] width 7 height 12
radio input "true"
click at [244, 306] on p "Excellent" at bounding box center [239, 300] width 31 height 12
click at [220, 306] on input "Excellent" at bounding box center [216, 300] width 7 height 12
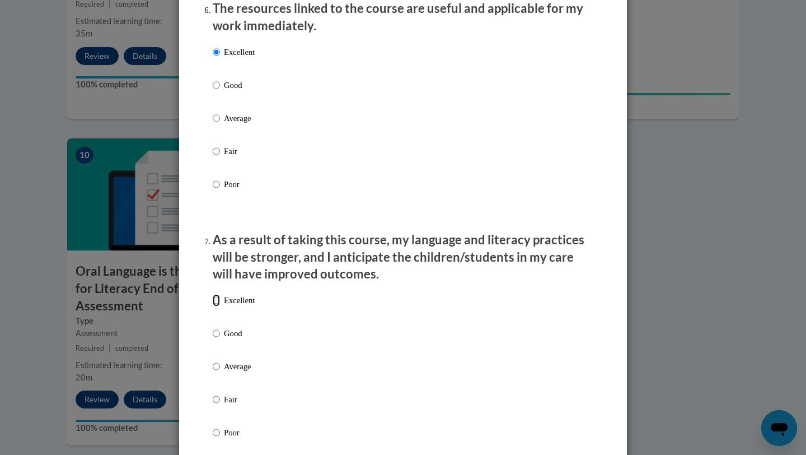
radio input "true"
drag, startPoint x: 557, startPoint y: 289, endPoint x: 551, endPoint y: 214, distance: 74.7
click at [555, 283] on p "As a result of taking this course, my language and literacy practices will be s…" at bounding box center [403, 257] width 381 height 52
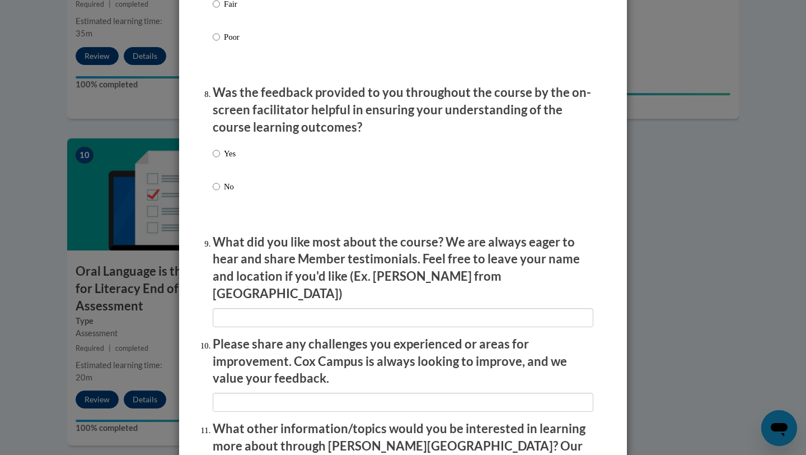
scroll to position [1702, 0]
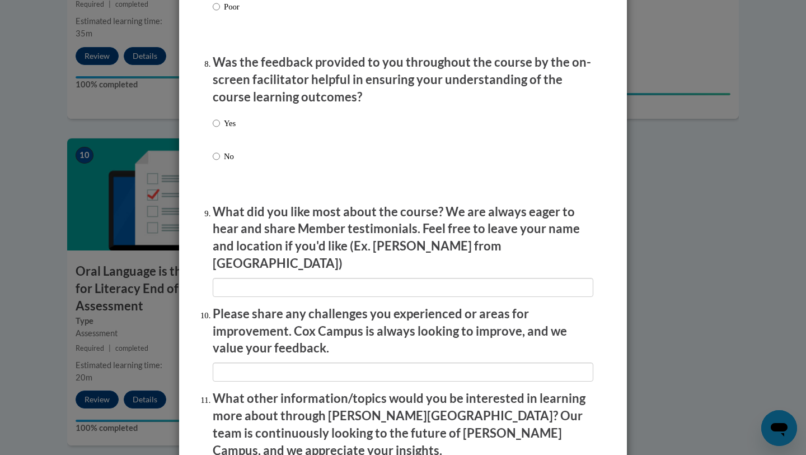
click at [237, 130] on div "Yes No" at bounding box center [403, 152] width 381 height 83
click at [224, 129] on p "Yes" at bounding box center [230, 123] width 12 height 12
click at [220, 129] on input "Yes" at bounding box center [216, 123] width 7 height 12
radio input "true"
click at [393, 223] on p "What did you like most about the course? We are always eager to hear and share …" at bounding box center [403, 237] width 381 height 69
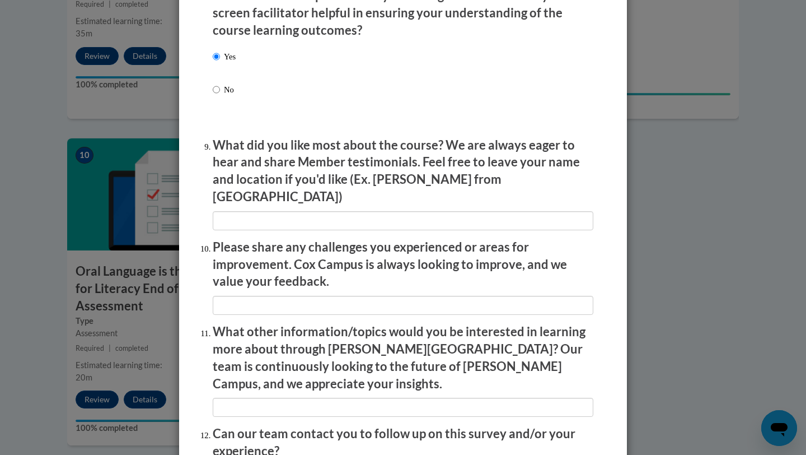
scroll to position [1769, 0]
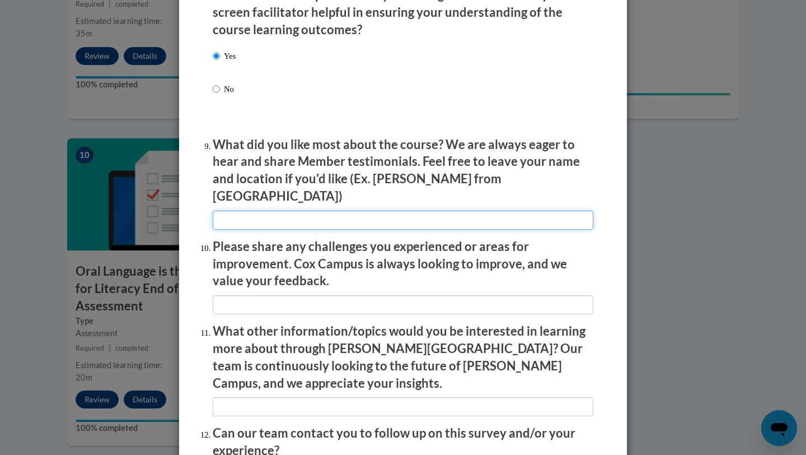
click at [394, 214] on input "textbox" at bounding box center [403, 219] width 381 height 19
type input "I liked how this program really helps you when challenges that could be hard."
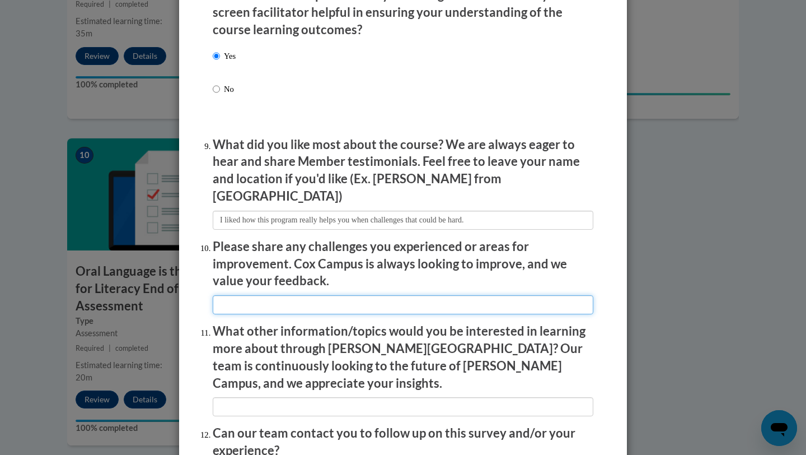
click at [423, 295] on input "textbox" at bounding box center [403, 304] width 381 height 19
type input "everything was great"
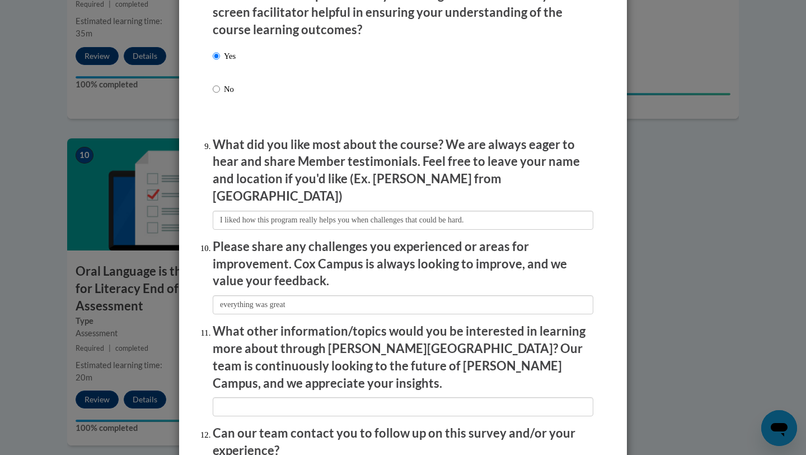
click at [509, 324] on p "What other information/topics would you be interested in learning more about th…" at bounding box center [403, 356] width 381 height 69
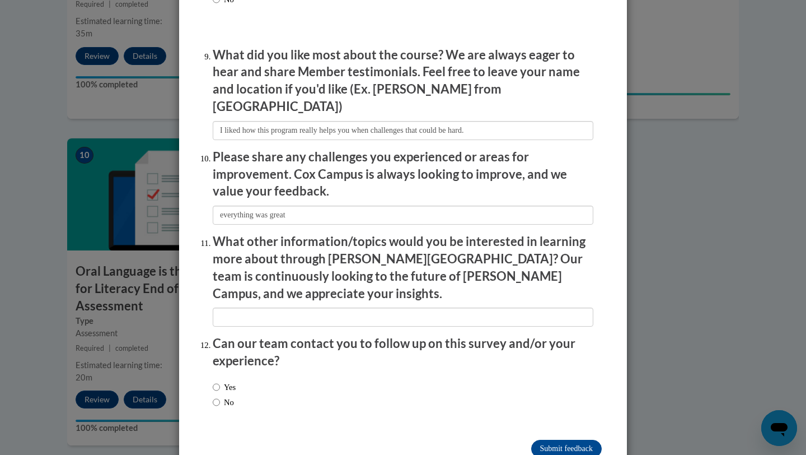
scroll to position [1874, 0]
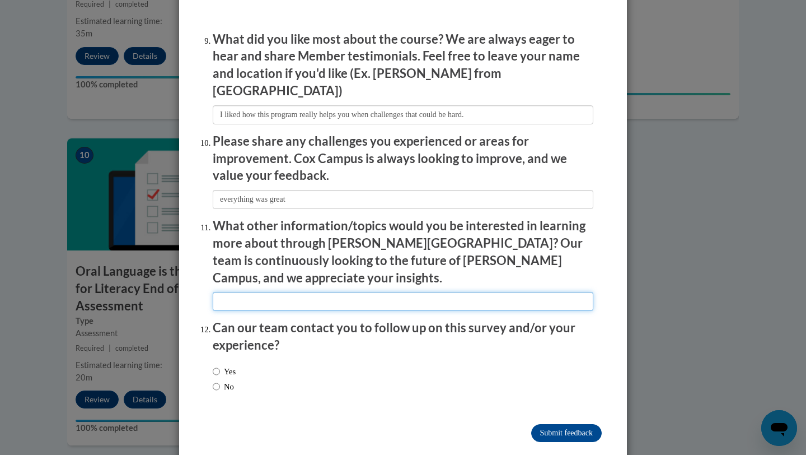
click at [474, 292] on input "textbox" at bounding box center [403, 301] width 381 height 19
type input "I can't think of anything at the moment!"
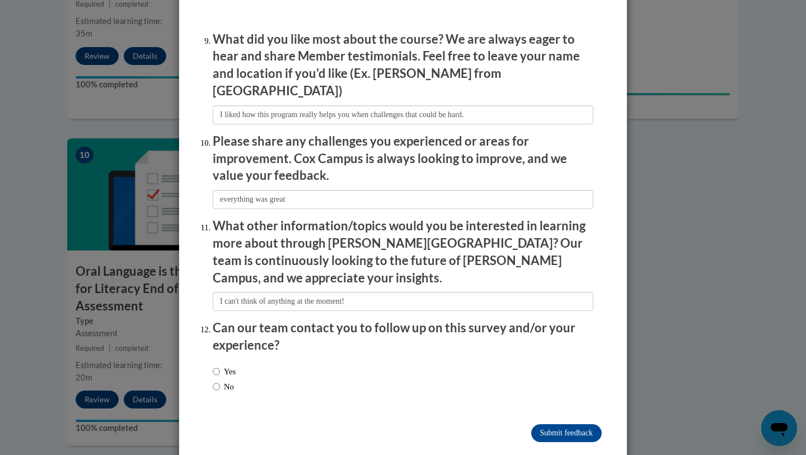
click at [338, 359] on div "Yes No" at bounding box center [403, 380] width 381 height 42
click at [234, 380] on label "No" at bounding box center [223, 386] width 21 height 12
click at [220, 380] on input "No" at bounding box center [216, 386] width 7 height 12
radio input "true"
click at [551, 424] on input "Submit feedback" at bounding box center [566, 433] width 71 height 18
